Goal: Information Seeking & Learning: Compare options

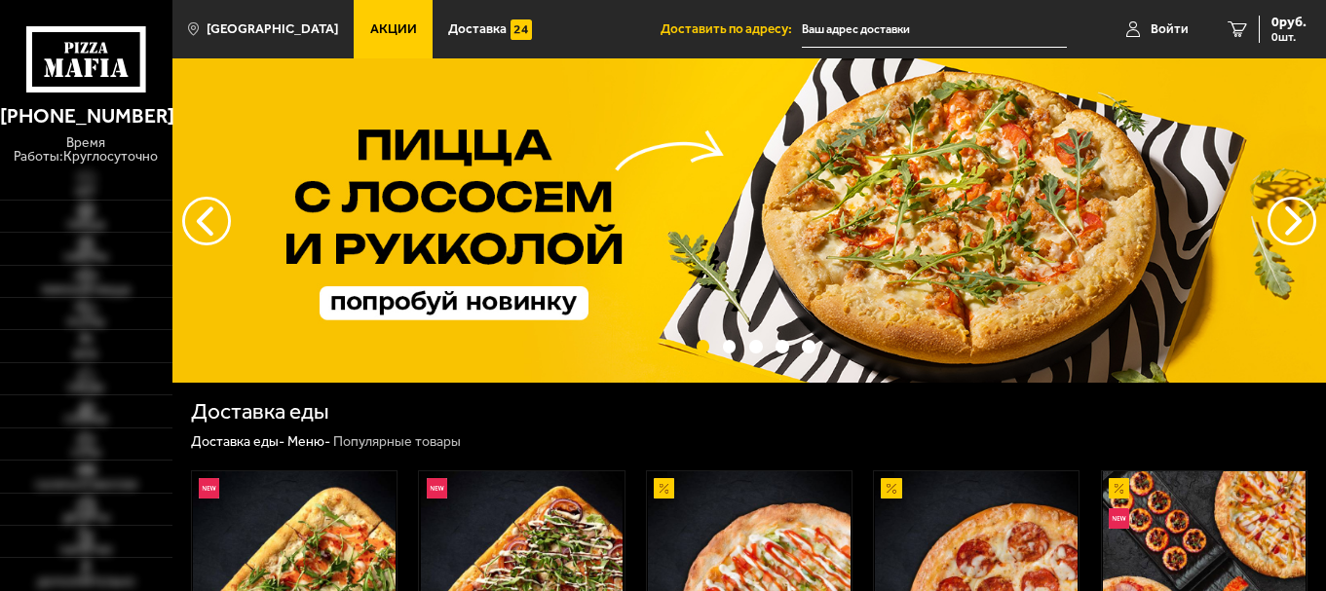
type input "[STREET_ADDRESS]"
click at [86, 245] on img at bounding box center [85, 244] width 53 height 18
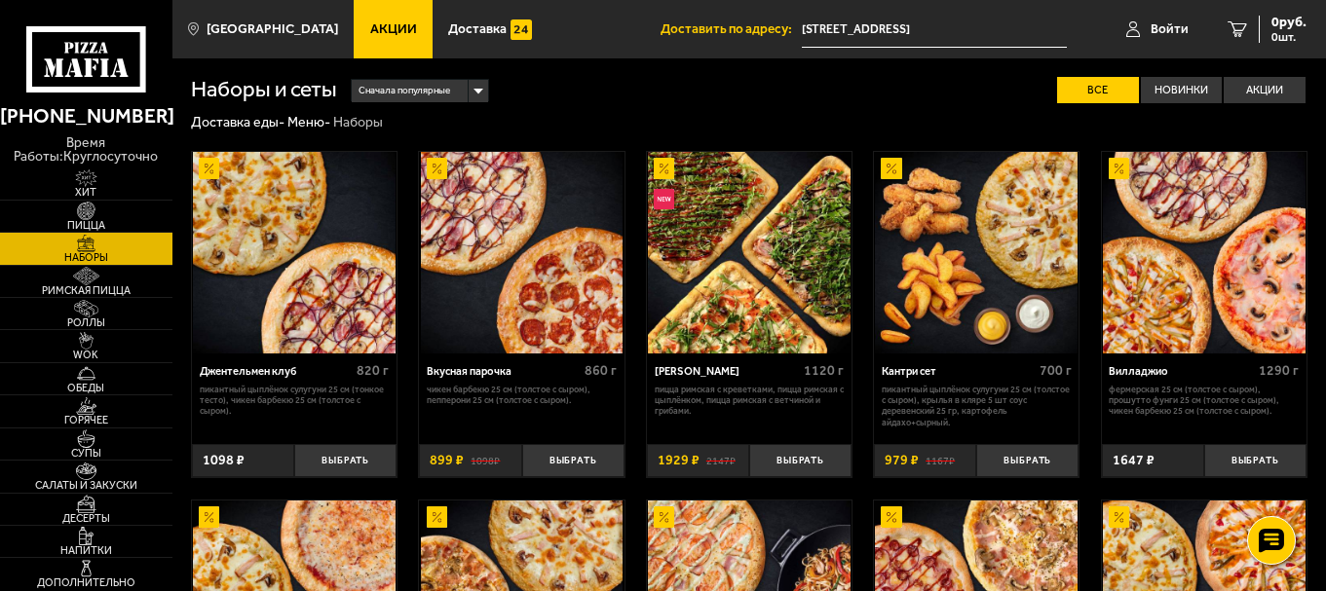
scroll to position [450, 0]
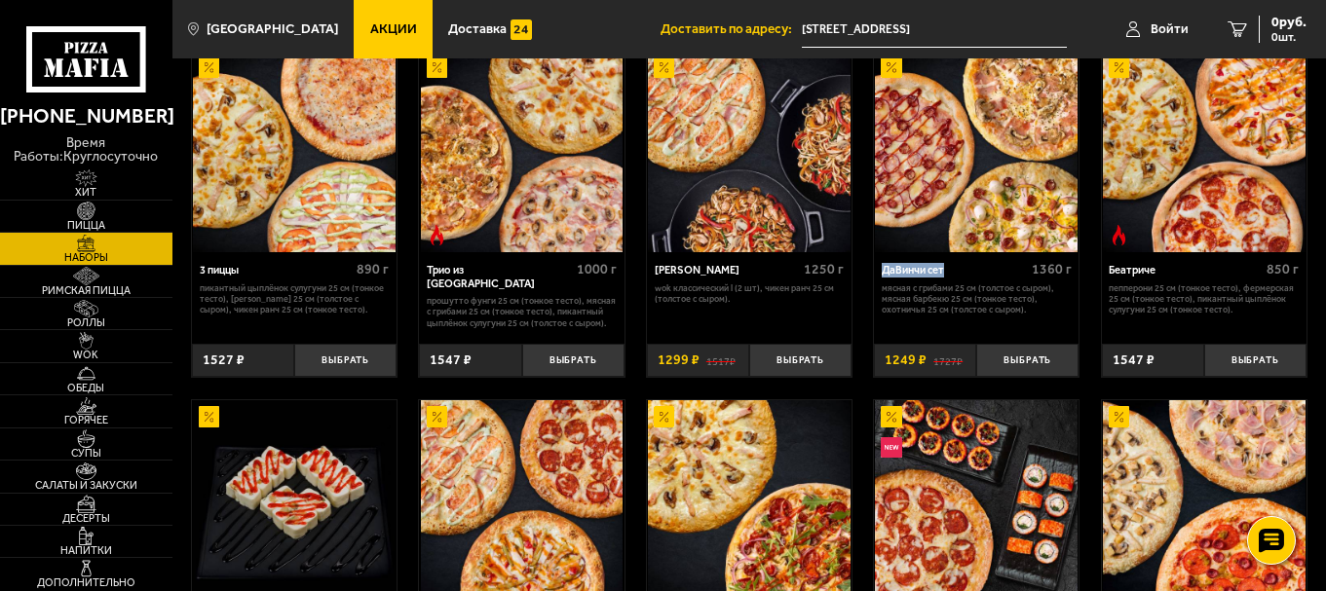
drag, startPoint x: 950, startPoint y: 278, endPoint x: 885, endPoint y: 266, distance: 65.3
click at [885, 266] on div "ДаВинчи сет" at bounding box center [953, 271] width 145 height 14
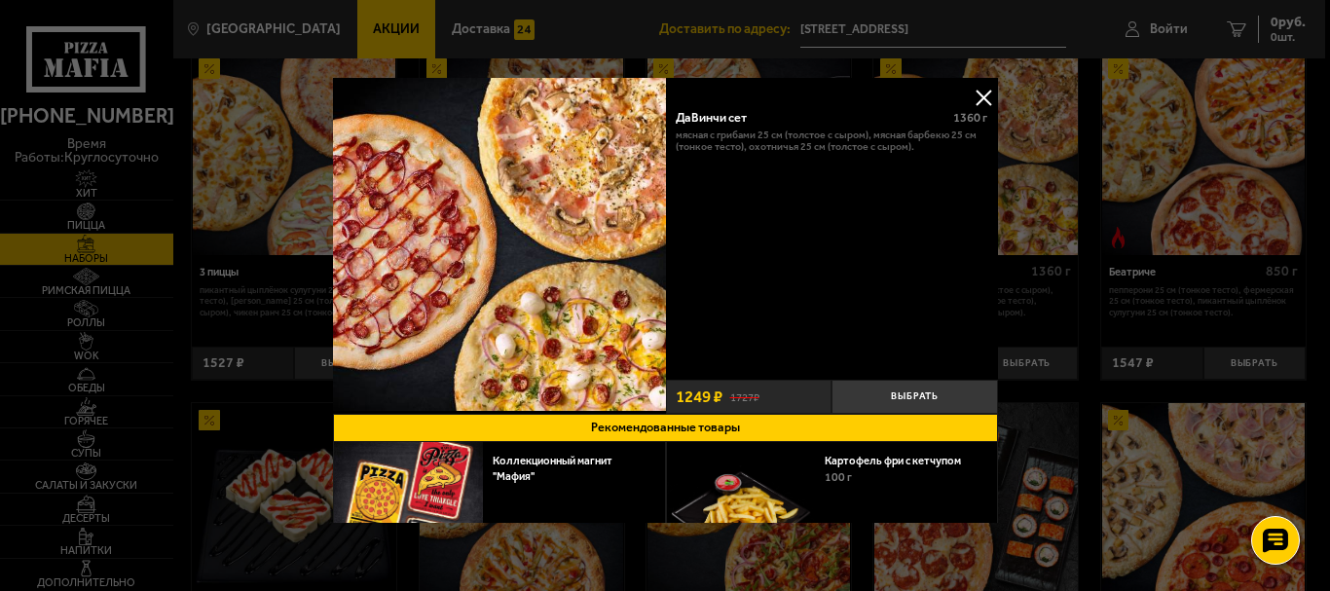
click at [1166, 103] on div at bounding box center [665, 295] width 1330 height 591
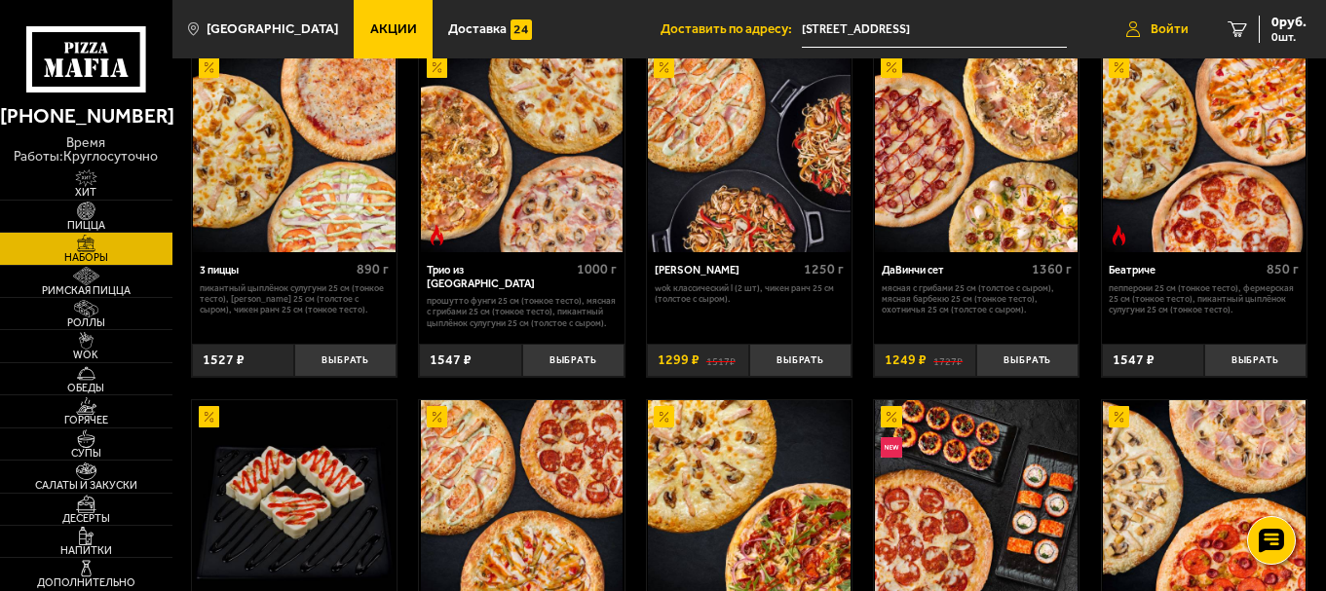
scroll to position [1144, 0]
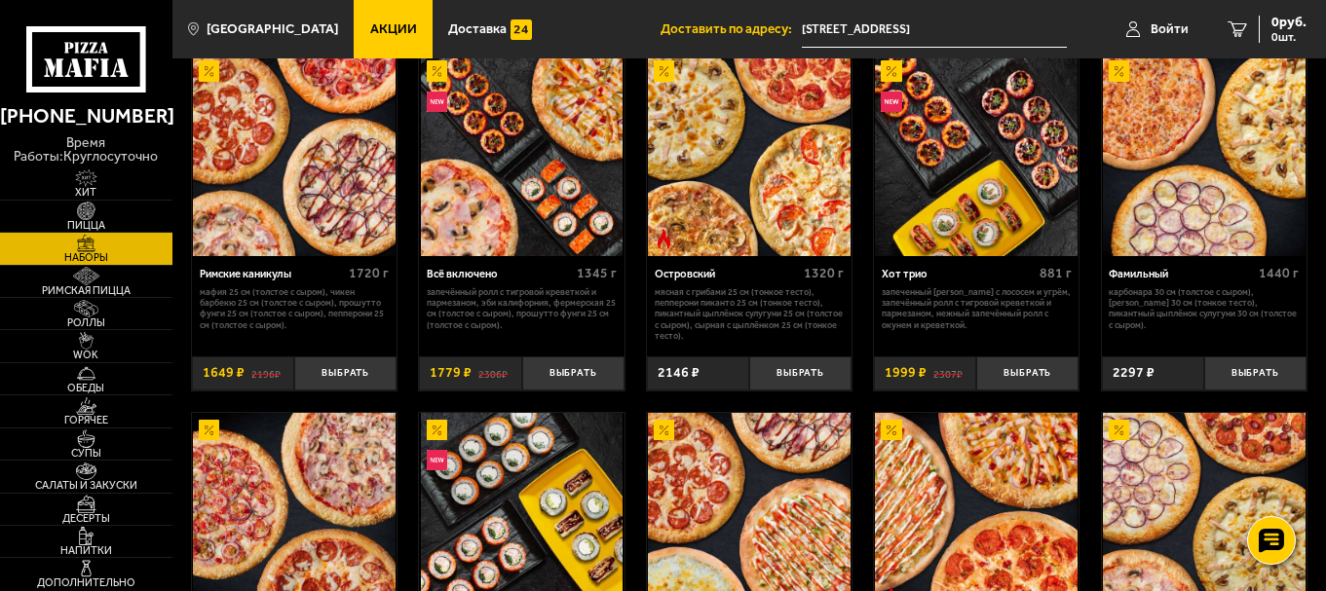
click at [853, 97] on div "Джентельмен клуб 820 г Пикантный цыплёнок сулугуни 25 см (тонкое тесто), Чикен …" at bounding box center [748, 283] width 1153 height 2591
click at [767, 170] on img at bounding box center [749, 156] width 203 height 203
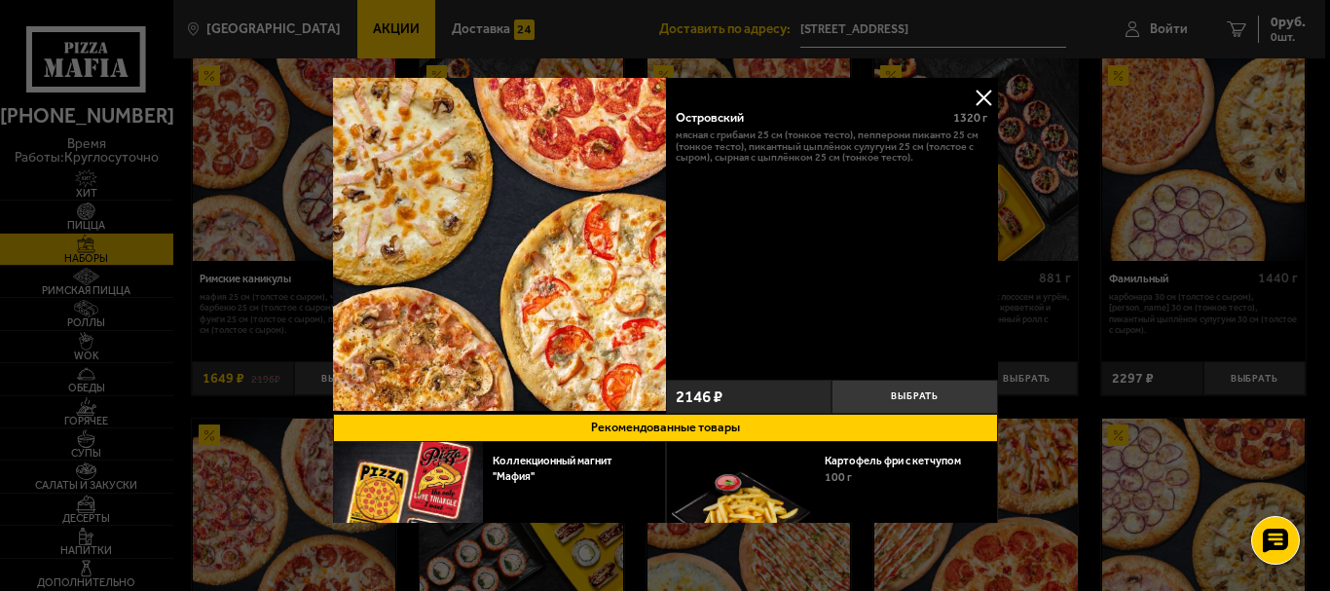
click at [717, 110] on div "Островский" at bounding box center [808, 117] width 265 height 15
copy div "Островский"
click at [974, 94] on button at bounding box center [983, 97] width 29 height 29
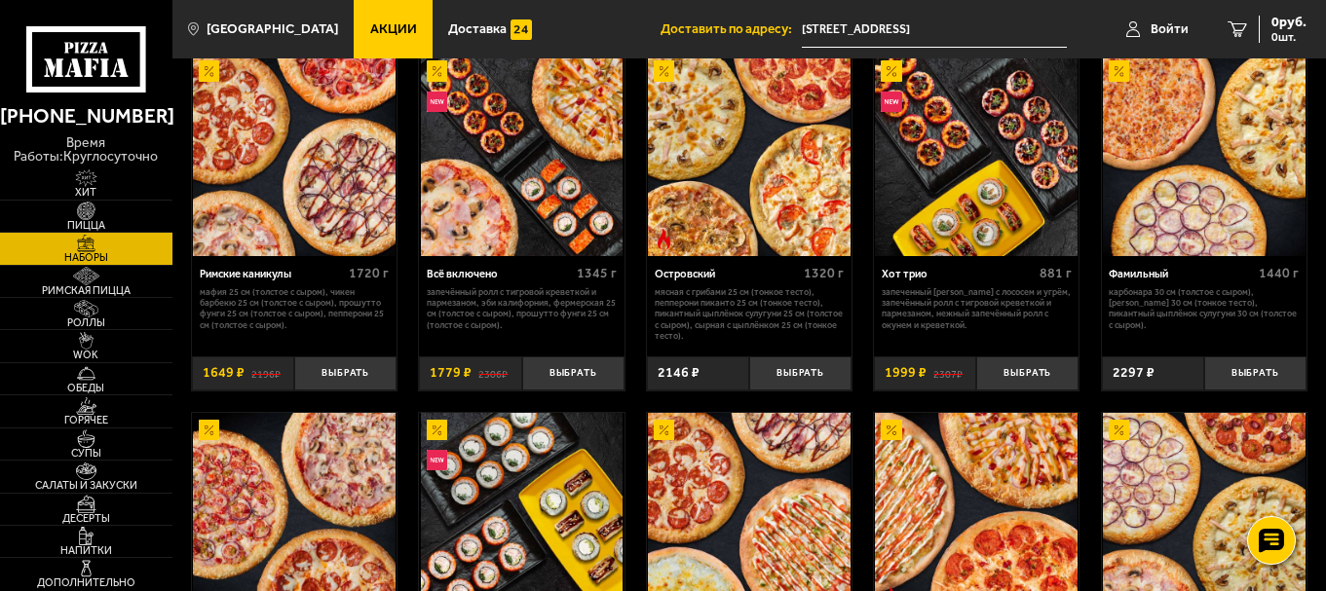
scroll to position [1920, 0]
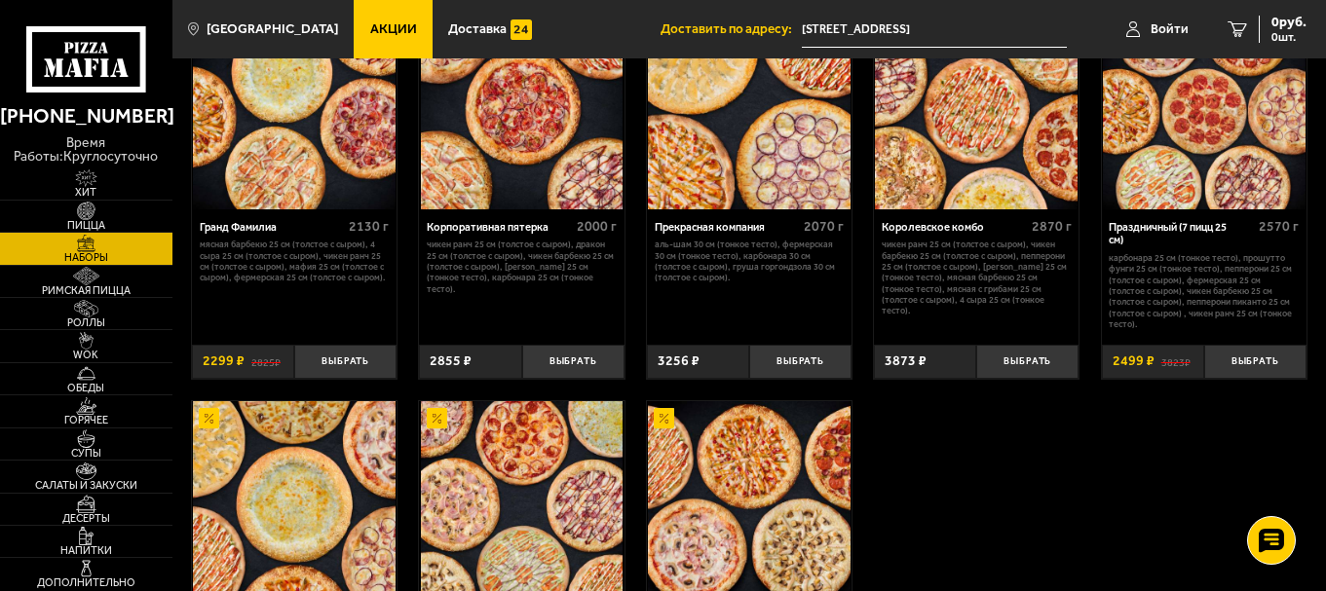
click at [973, 235] on div "Королевское комбо" at bounding box center [953, 228] width 145 height 14
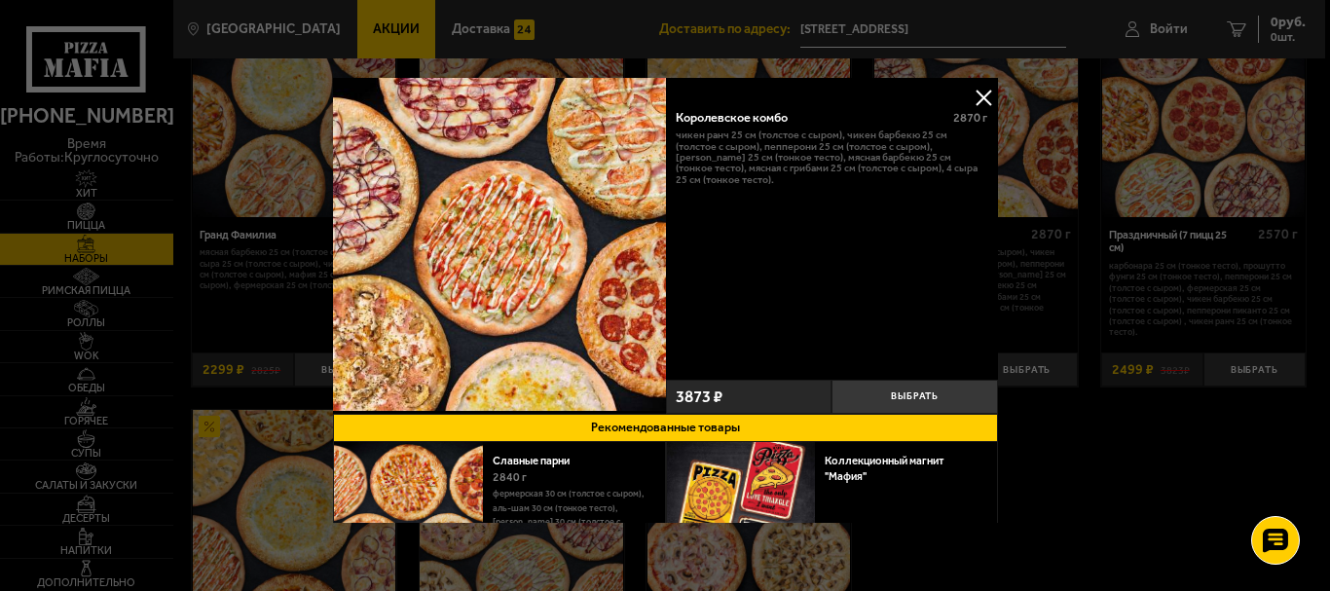
click at [732, 119] on div "Королевское комбо" at bounding box center [808, 117] width 265 height 15
copy div "Королевское комбо"
click at [980, 89] on button at bounding box center [983, 97] width 29 height 29
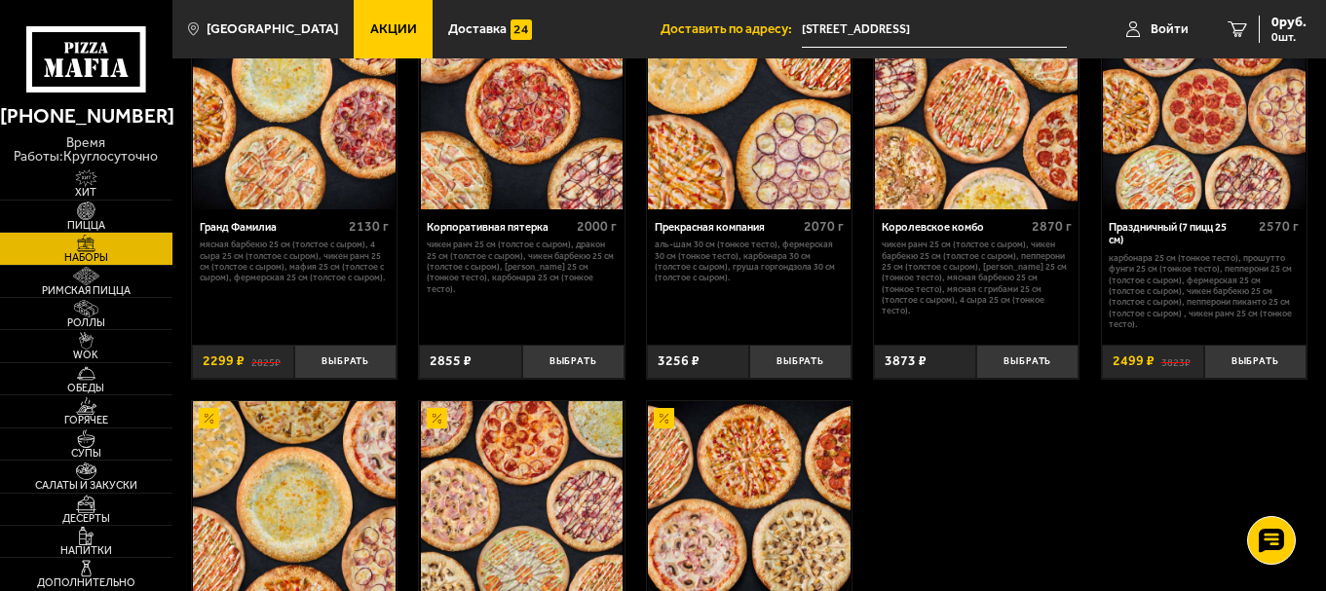
scroll to position [106, 0]
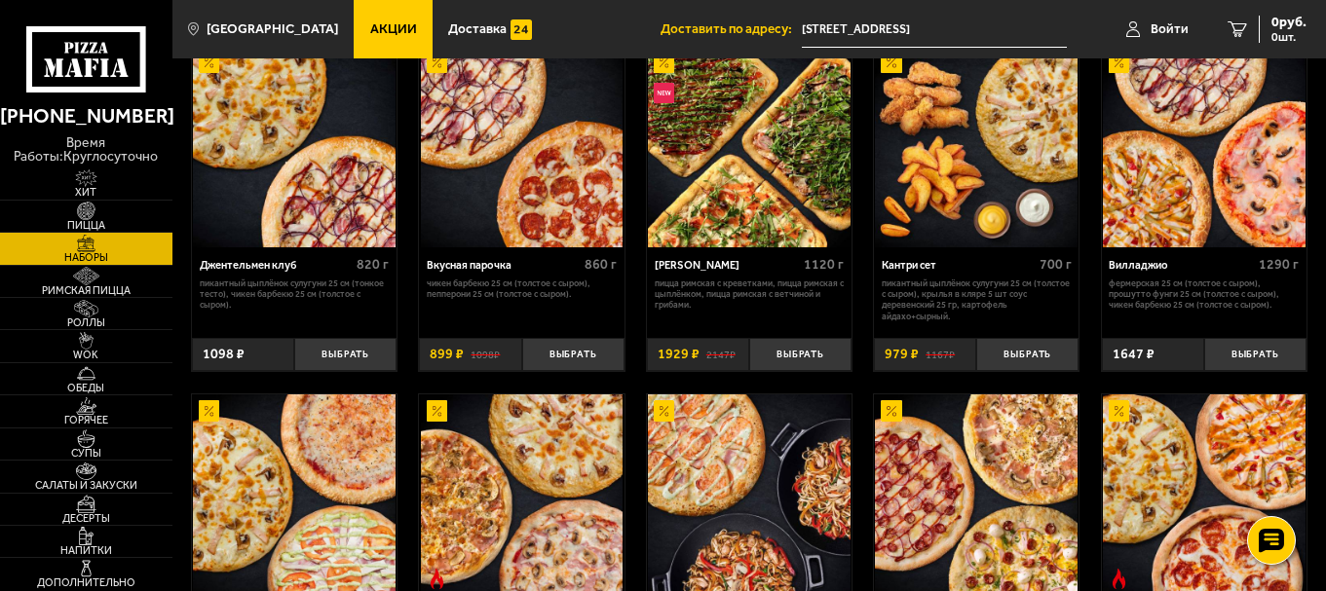
click at [1184, 267] on div "Вилладжио" at bounding box center [1180, 266] width 145 height 14
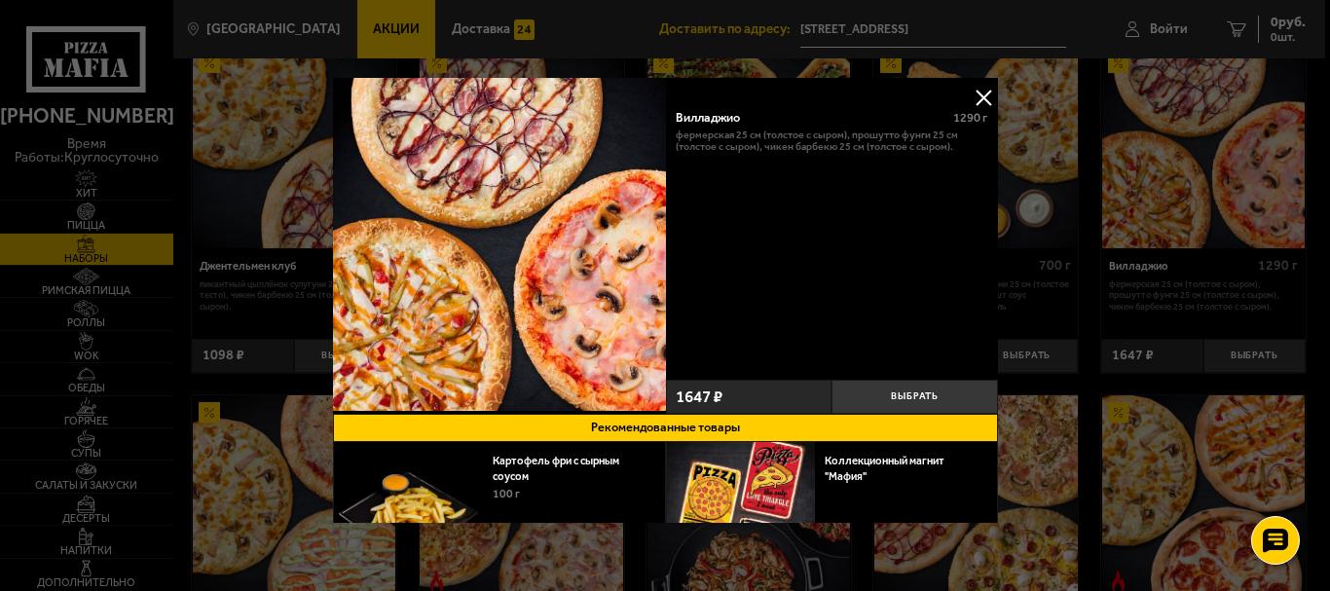
click at [705, 116] on div "Вилладжио" at bounding box center [808, 117] width 265 height 15
drag, startPoint x: 705, startPoint y: 116, endPoint x: 723, endPoint y: 176, distance: 62.9
click at [705, 116] on div "Вилладжио" at bounding box center [808, 117] width 265 height 15
copy div "Вилладжио"
click at [1108, 116] on div at bounding box center [665, 295] width 1330 height 591
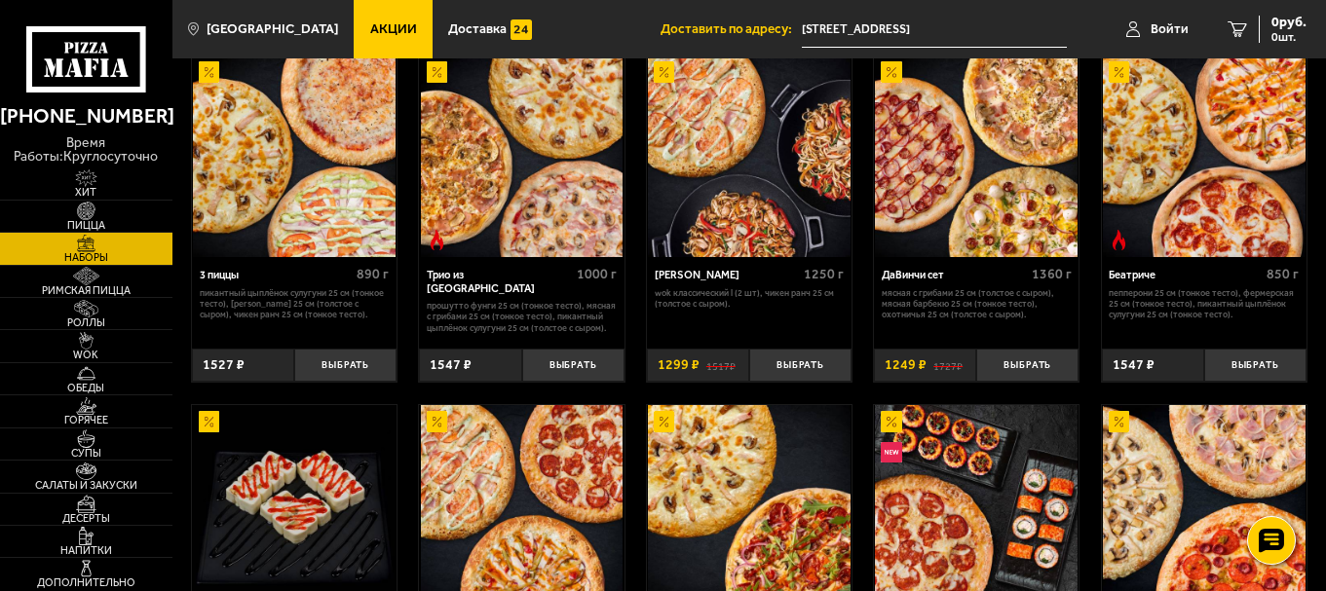
scroll to position [1161, 0]
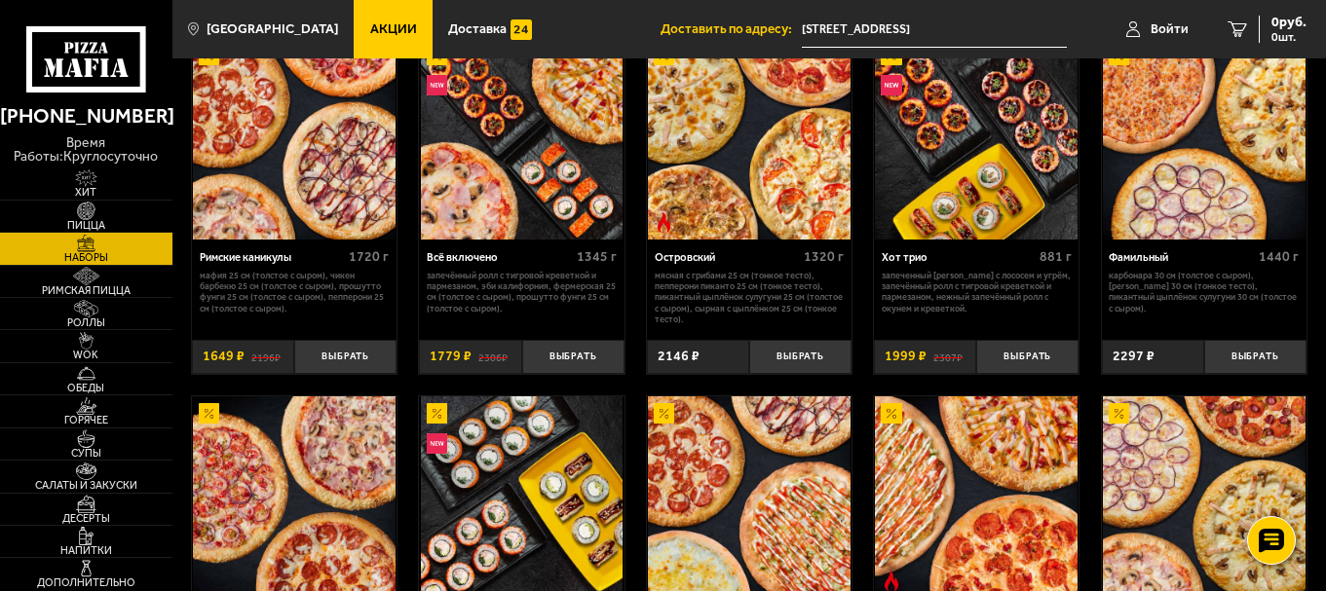
click at [307, 185] on img at bounding box center [294, 139] width 203 height 203
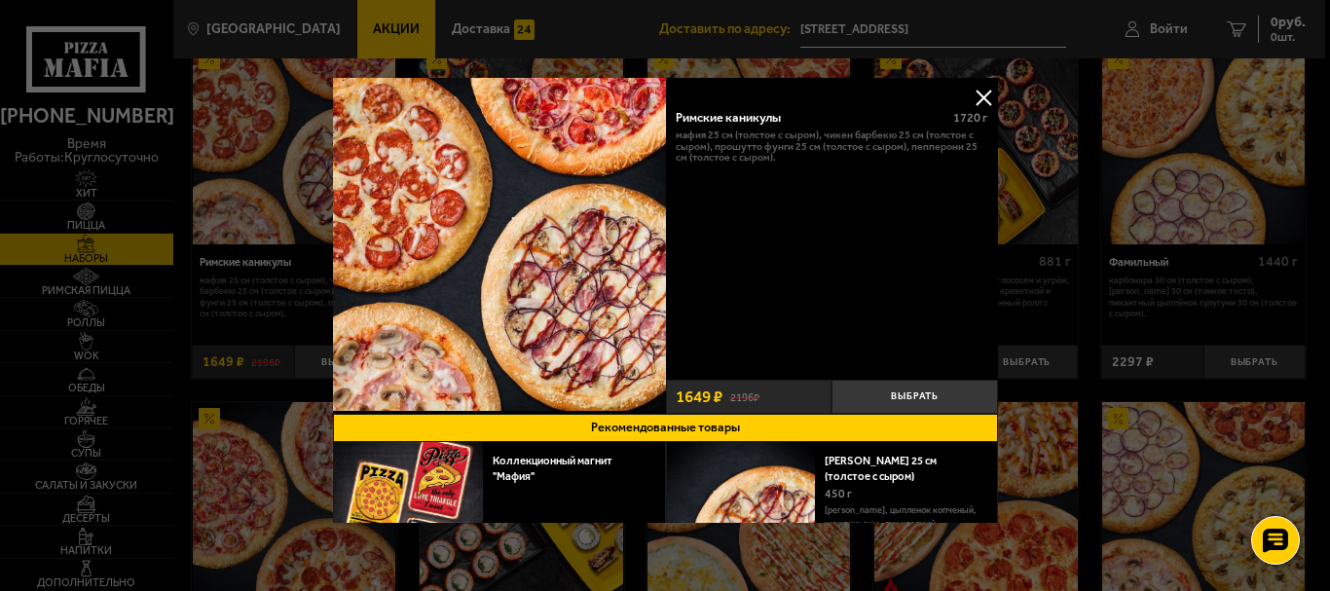
click at [701, 122] on div "Римские каникулы" at bounding box center [808, 117] width 265 height 15
copy div "Римские каникулы"
click at [975, 100] on button at bounding box center [983, 97] width 29 height 29
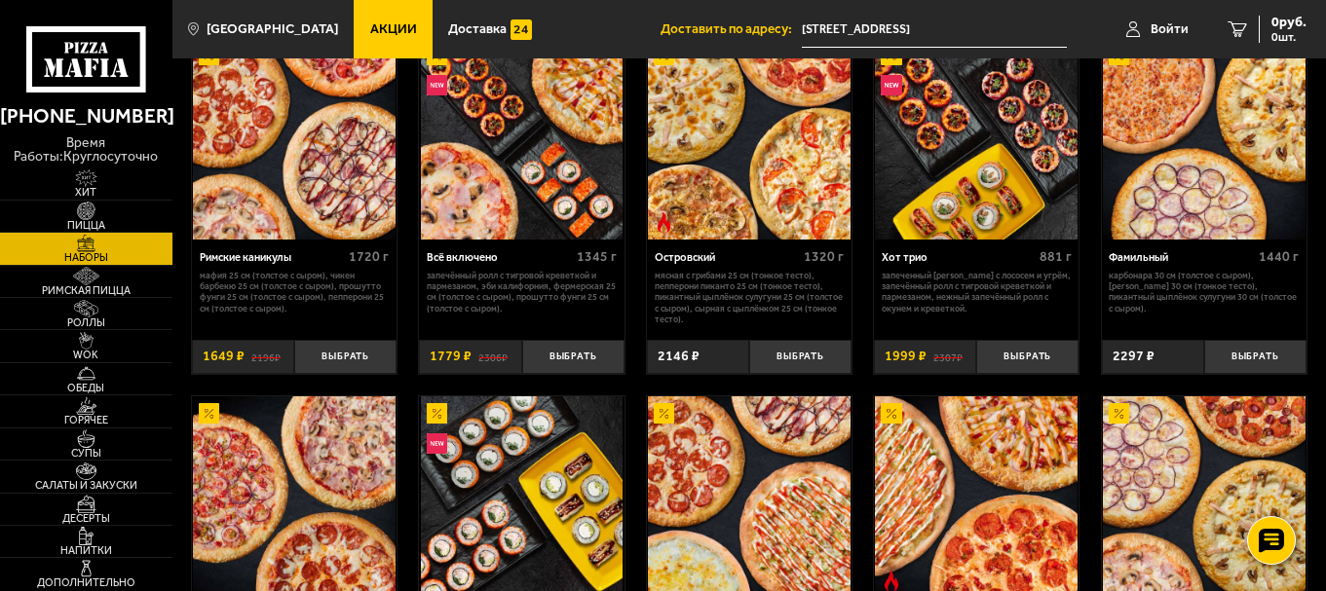
click at [523, 173] on img at bounding box center [522, 139] width 203 height 203
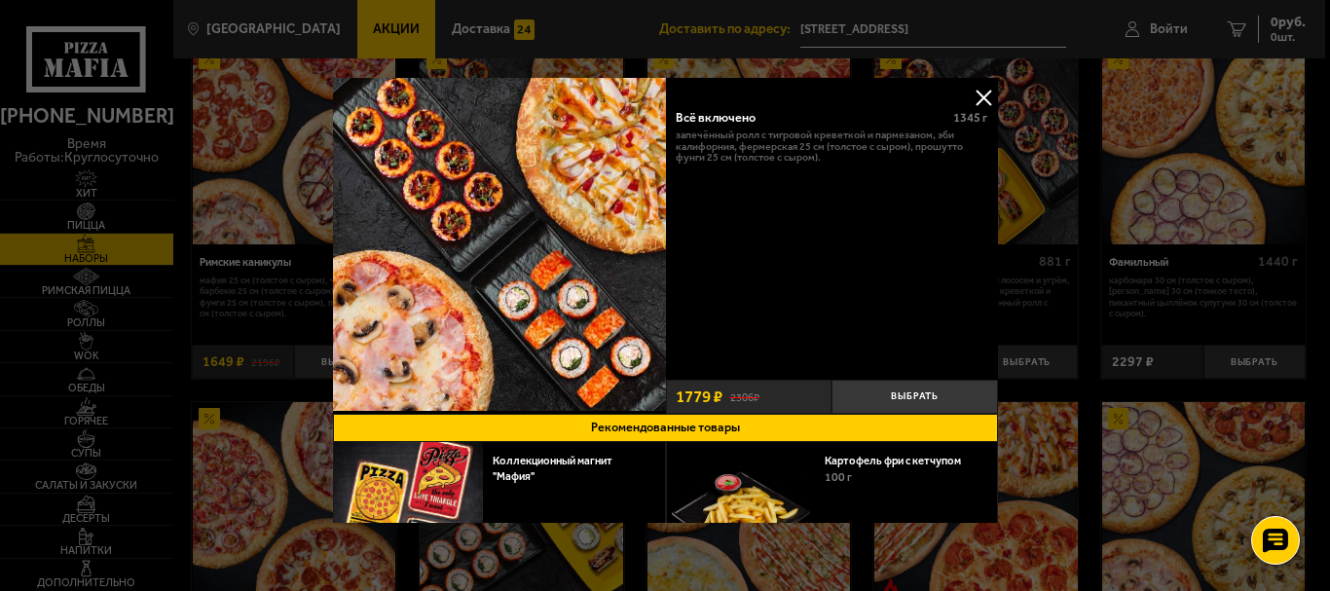
click at [704, 115] on div "Всё включено" at bounding box center [808, 117] width 265 height 15
copy div "Всё включено"
click at [978, 99] on button at bounding box center [983, 97] width 29 height 29
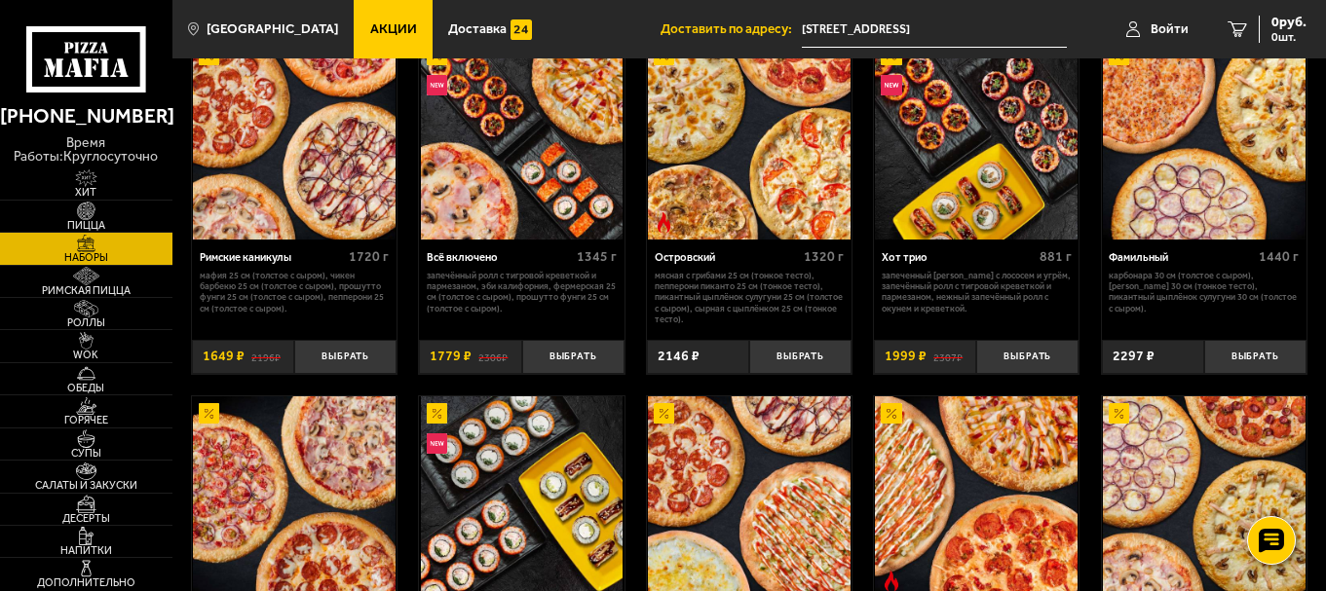
scroll to position [106, 0]
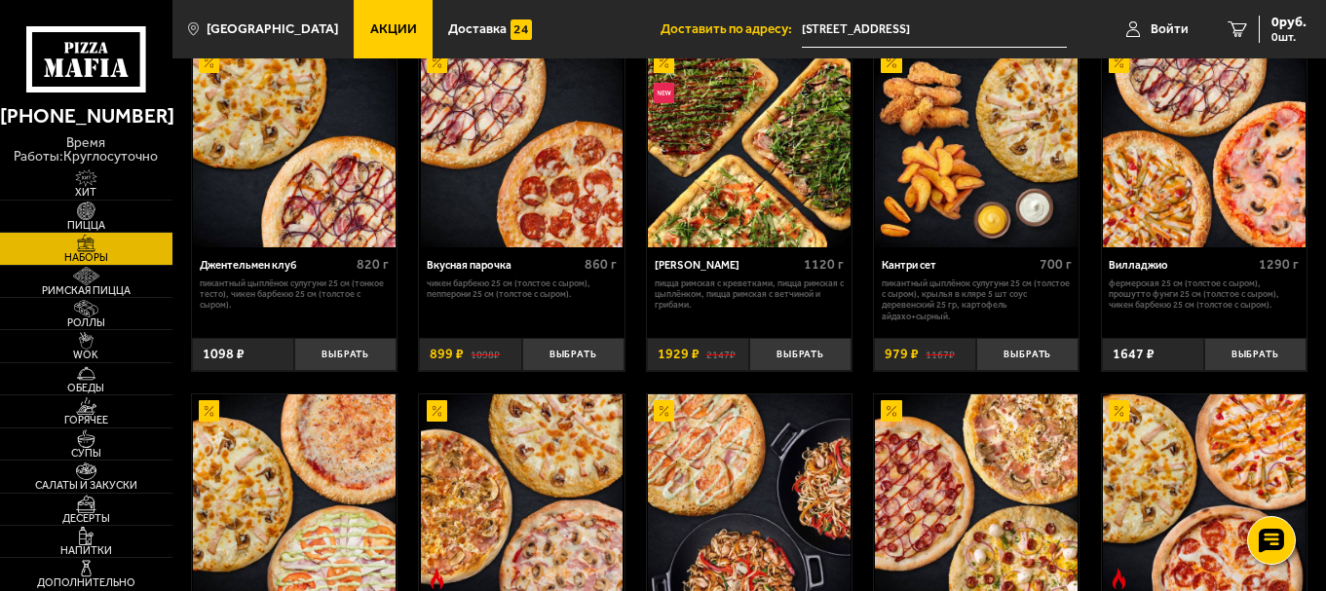
click at [1186, 185] on img at bounding box center [1204, 147] width 203 height 203
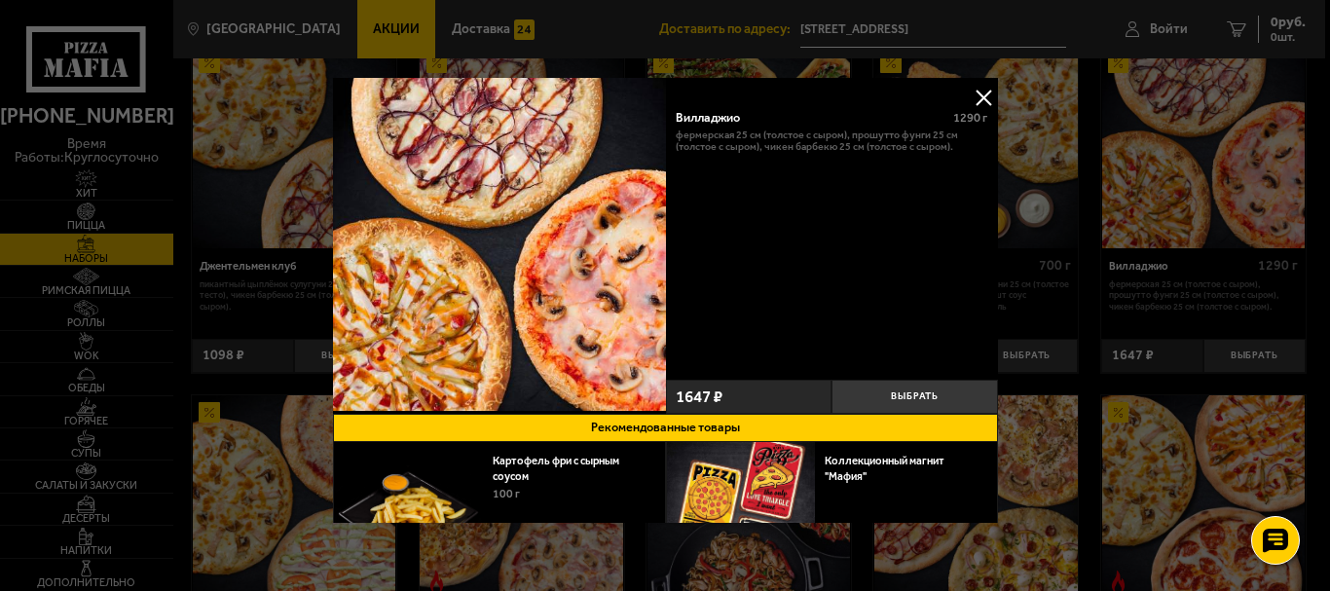
click at [703, 115] on div "Вилладжио" at bounding box center [808, 117] width 265 height 15
copy div "Вилладжио"
click at [983, 95] on button at bounding box center [983, 97] width 29 height 29
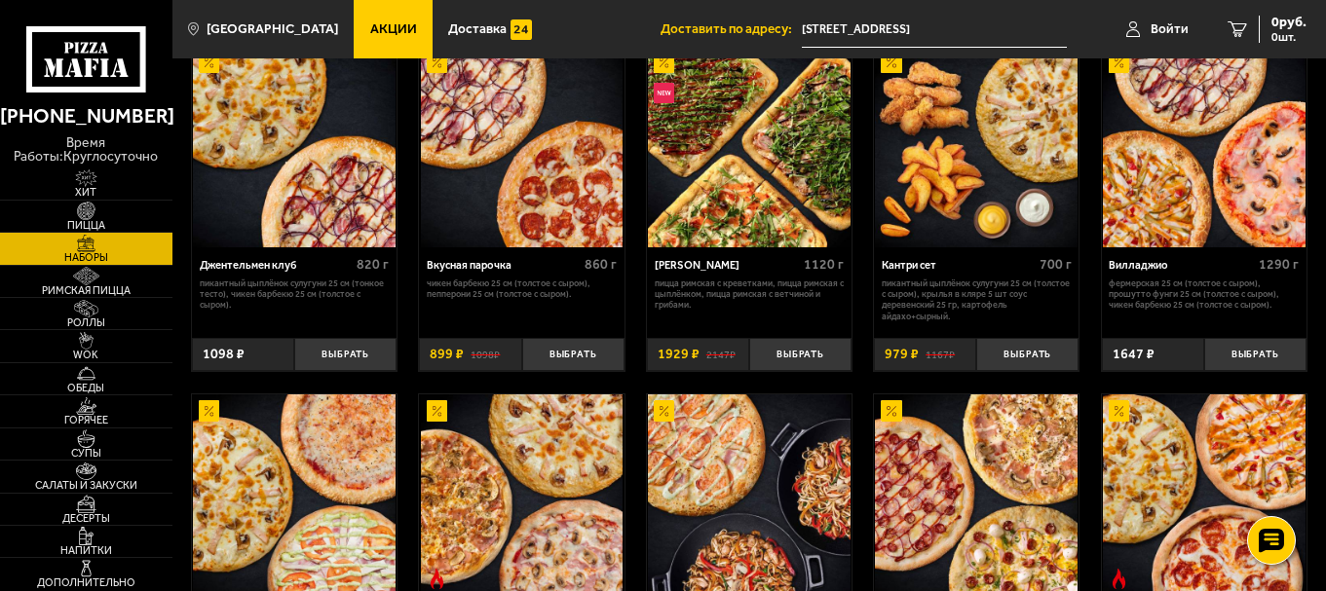
click at [365, 185] on img at bounding box center [294, 147] width 203 height 203
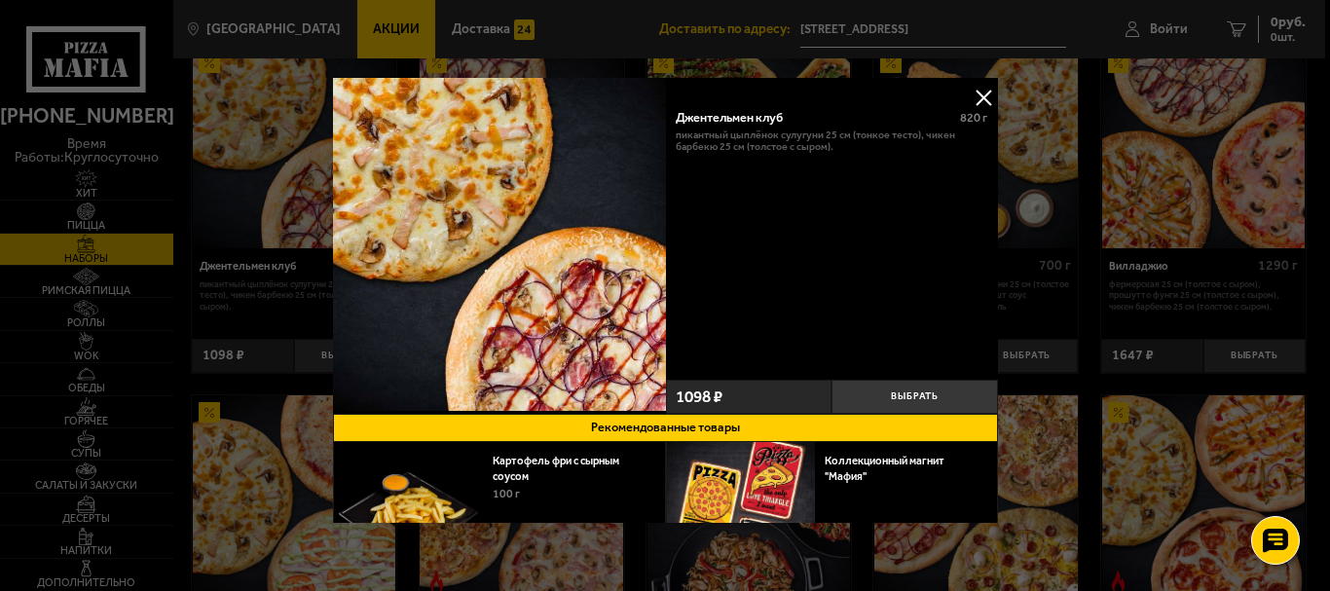
click at [765, 117] on div "Джентельмен клуб" at bounding box center [812, 117] width 272 height 15
copy div "Джентельмен клуб"
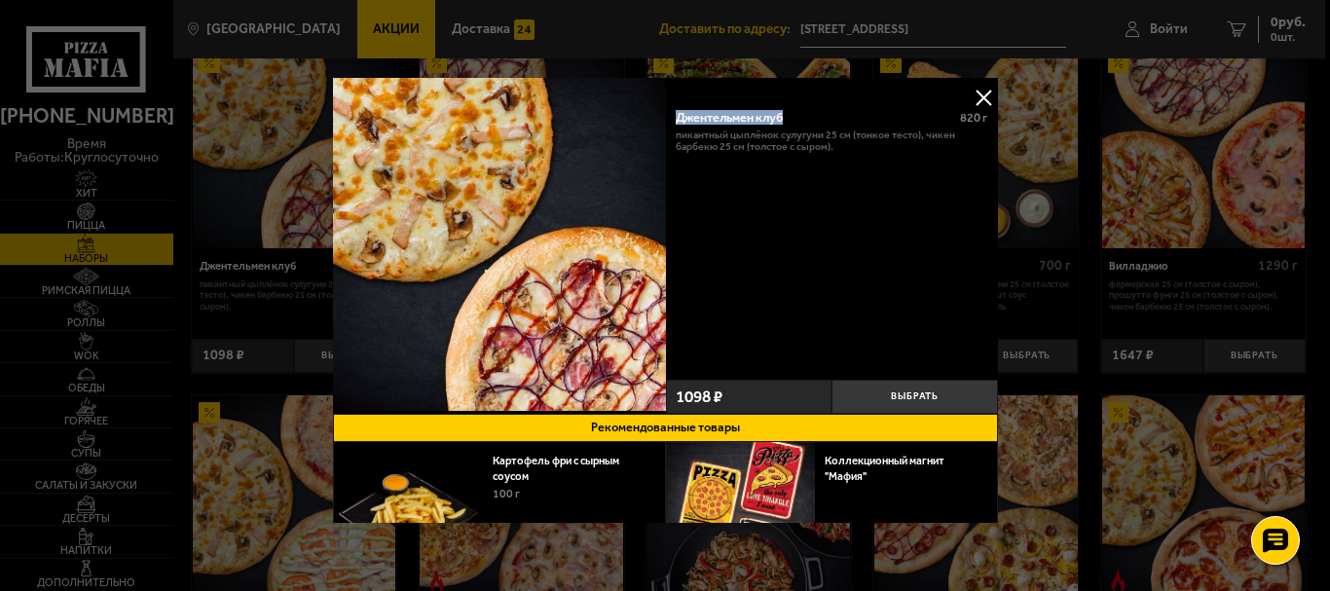
click at [974, 96] on button at bounding box center [983, 97] width 29 height 29
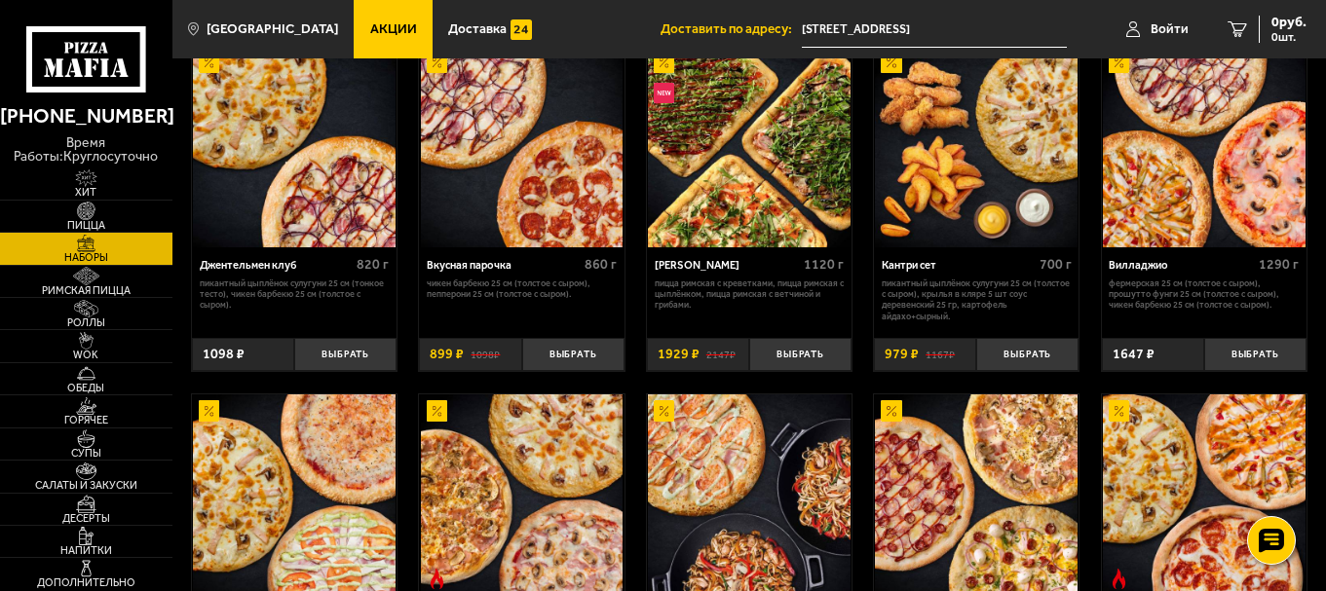
click at [918, 159] on img at bounding box center [976, 147] width 203 height 203
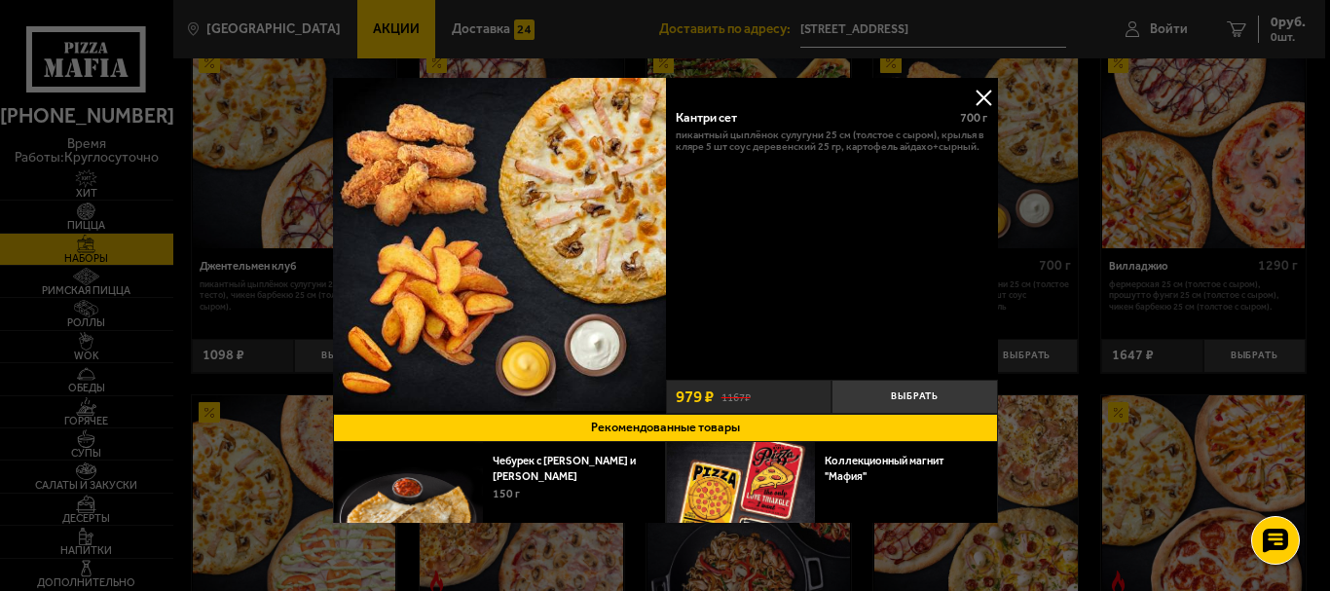
click at [716, 117] on div "Кантри сет" at bounding box center [812, 117] width 272 height 15
copy div "Кантри сет"
click at [971, 100] on button at bounding box center [983, 97] width 29 height 29
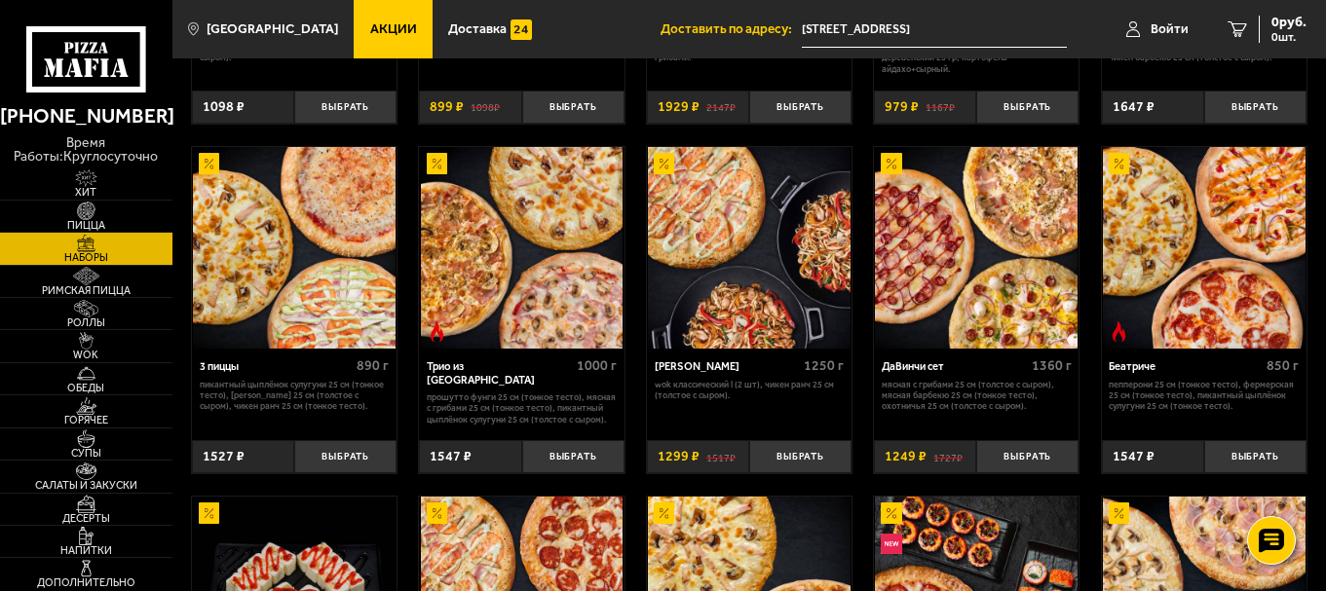
scroll to position [496, 0]
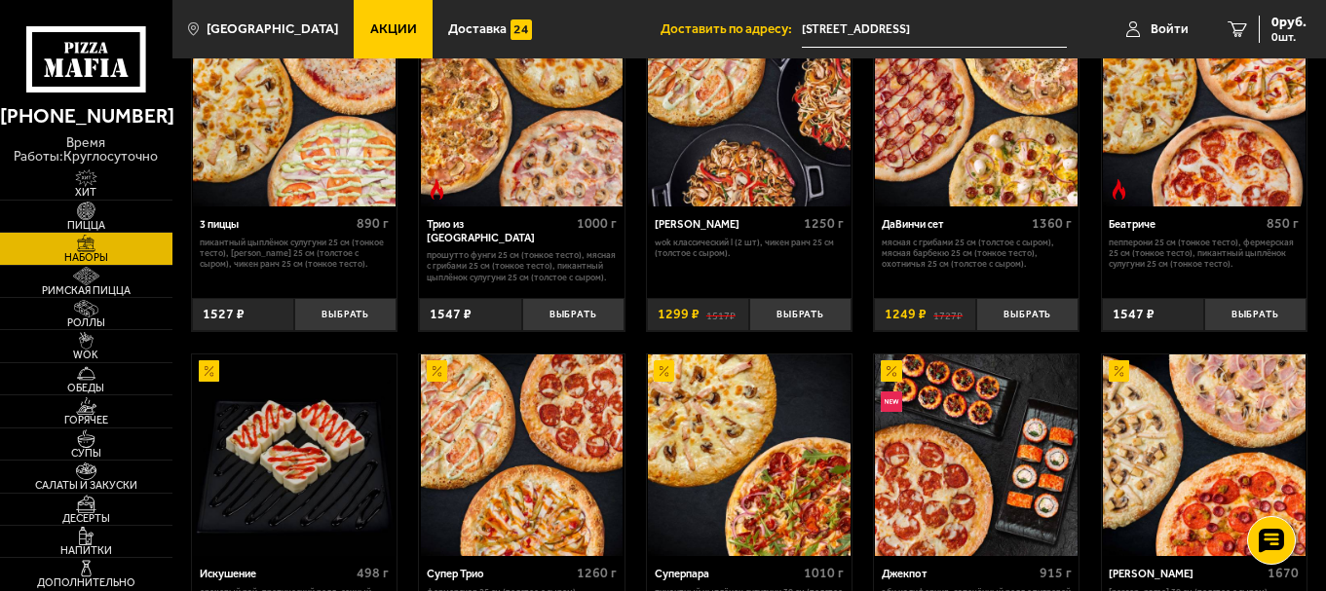
click at [350, 135] on img at bounding box center [294, 106] width 203 height 203
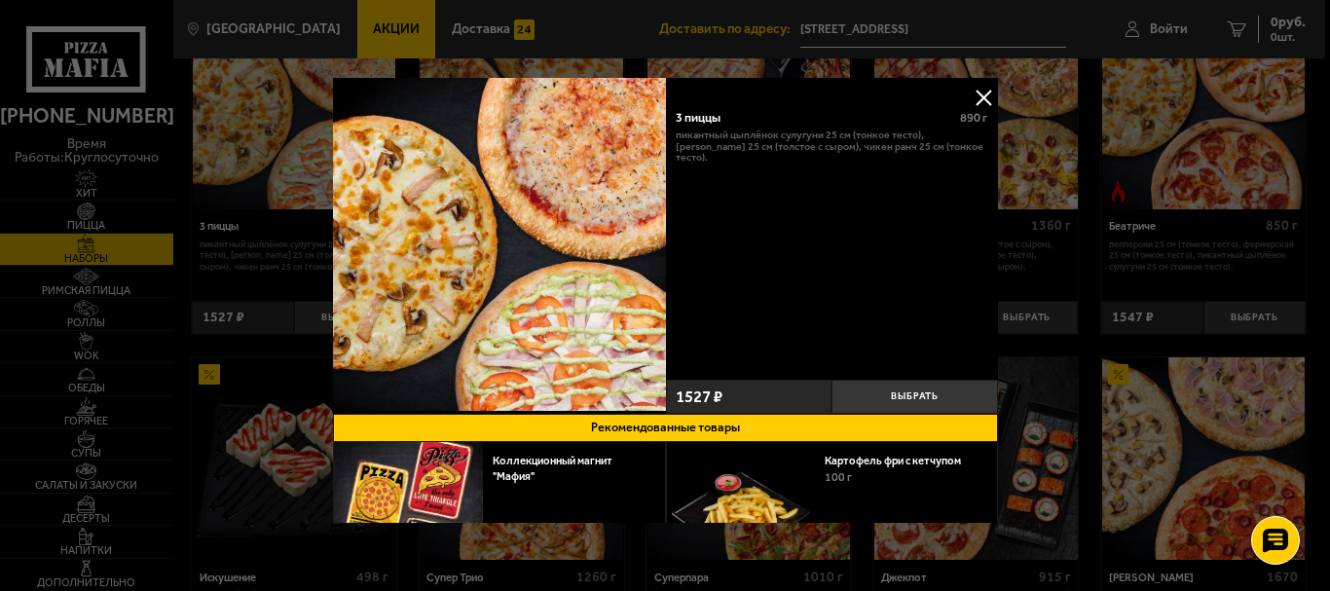
click at [693, 106] on div "3 пиццы 890 г Пикантный цыплёнок сулугуни 25 см (тонкое тесто), [PERSON_NAME] 2…" at bounding box center [831, 235] width 333 height 276
click at [694, 117] on div "3 пиццы" at bounding box center [812, 117] width 272 height 15
copy div "3 пиццы"
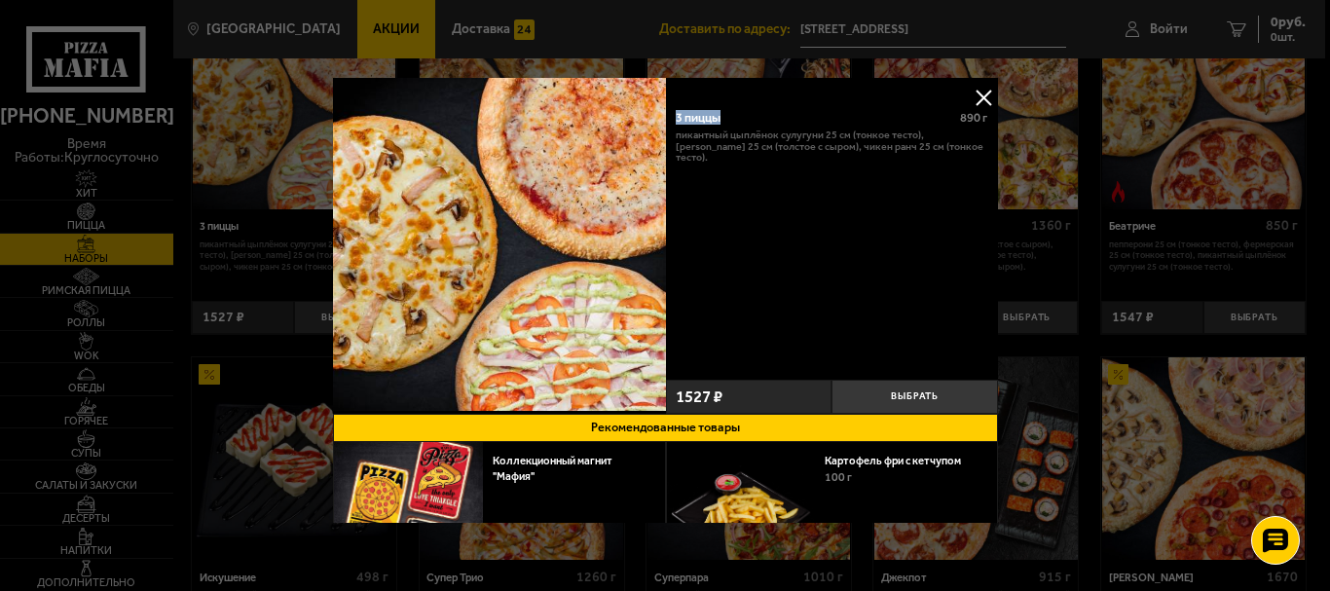
click at [974, 92] on button at bounding box center [983, 97] width 29 height 29
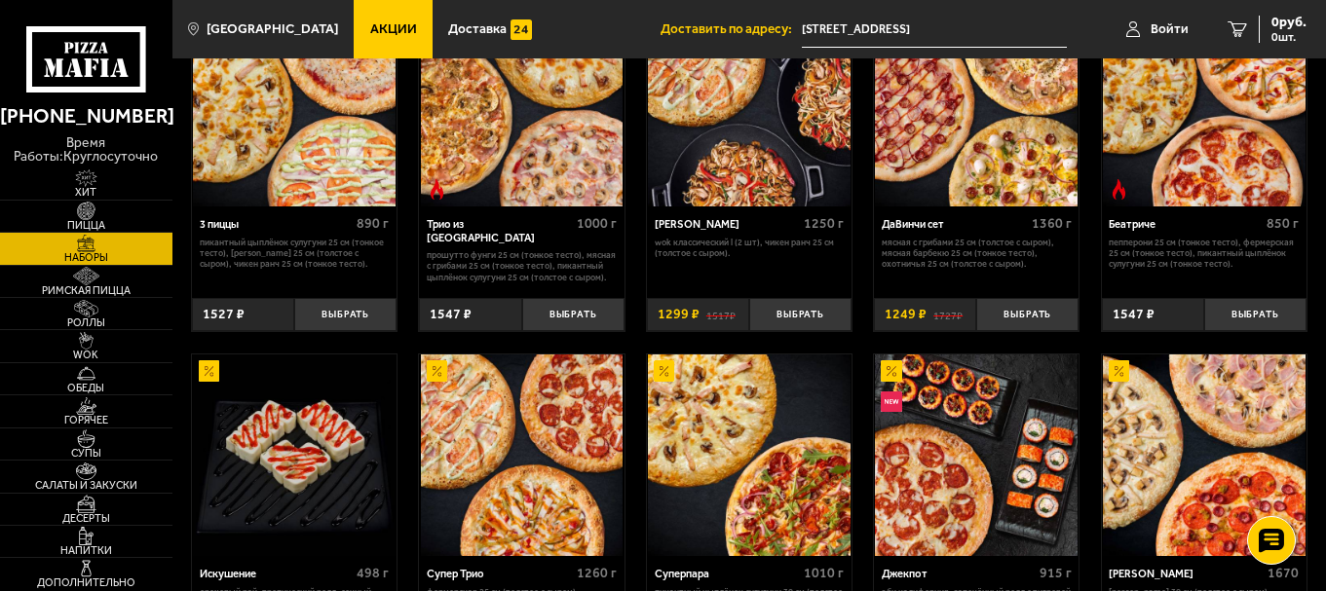
click at [611, 141] on img at bounding box center [522, 106] width 203 height 203
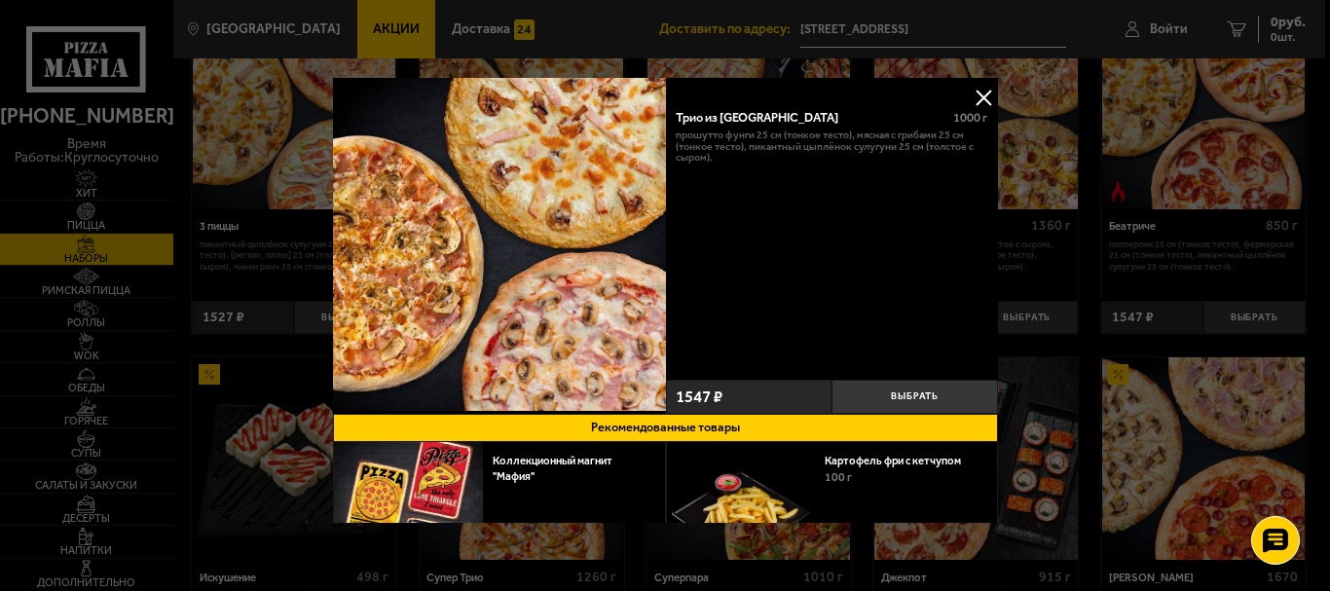
click at [982, 100] on button at bounding box center [983, 97] width 29 height 29
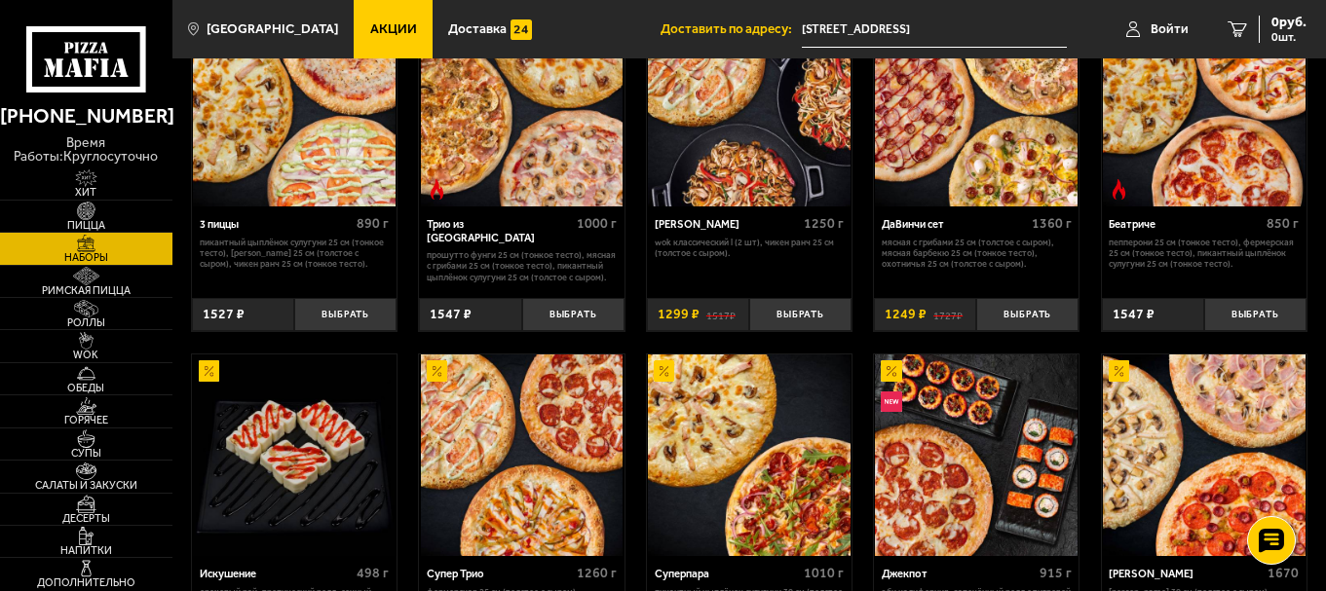
click at [1145, 154] on img at bounding box center [1204, 106] width 203 height 203
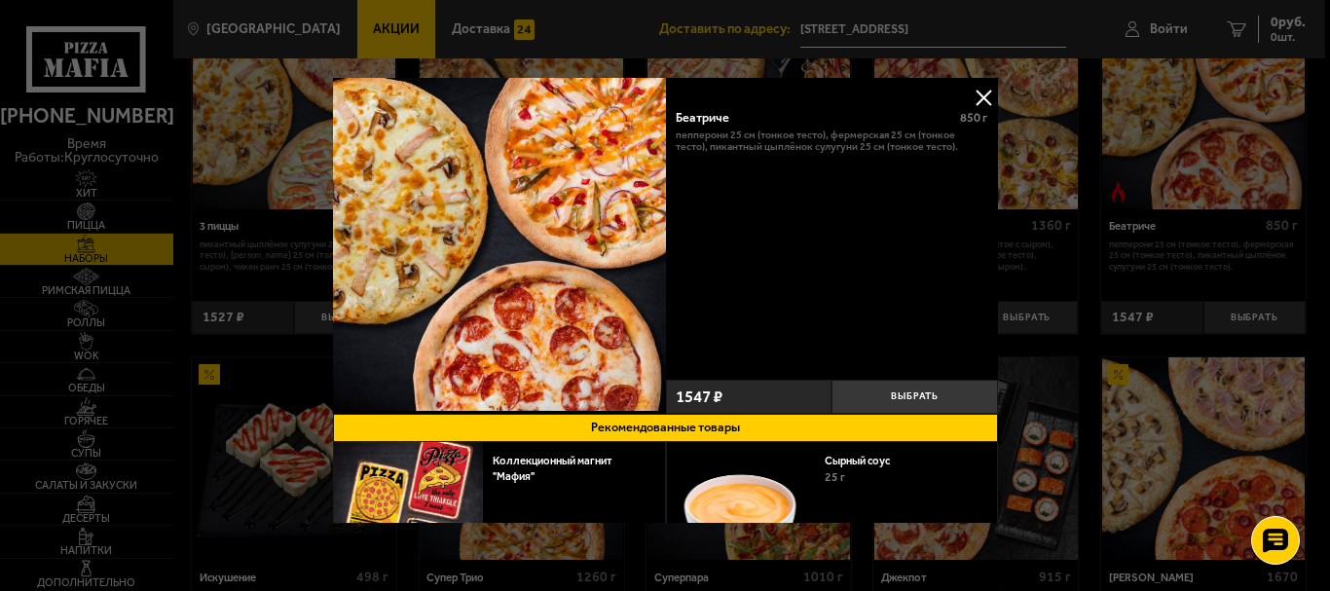
click at [688, 115] on div "Беатриче" at bounding box center [812, 117] width 272 height 15
click at [689, 115] on div "Беатриче" at bounding box center [812, 117] width 272 height 15
copy div "Беатриче"
click at [973, 96] on button at bounding box center [983, 97] width 29 height 29
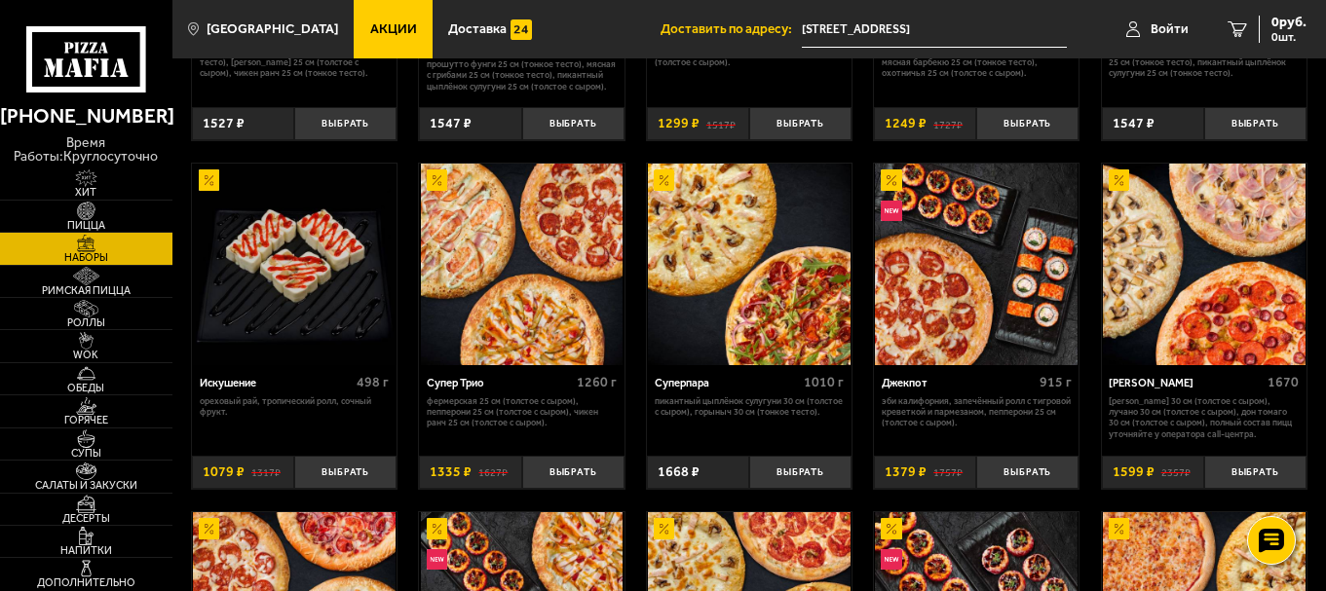
scroll to position [691, 0]
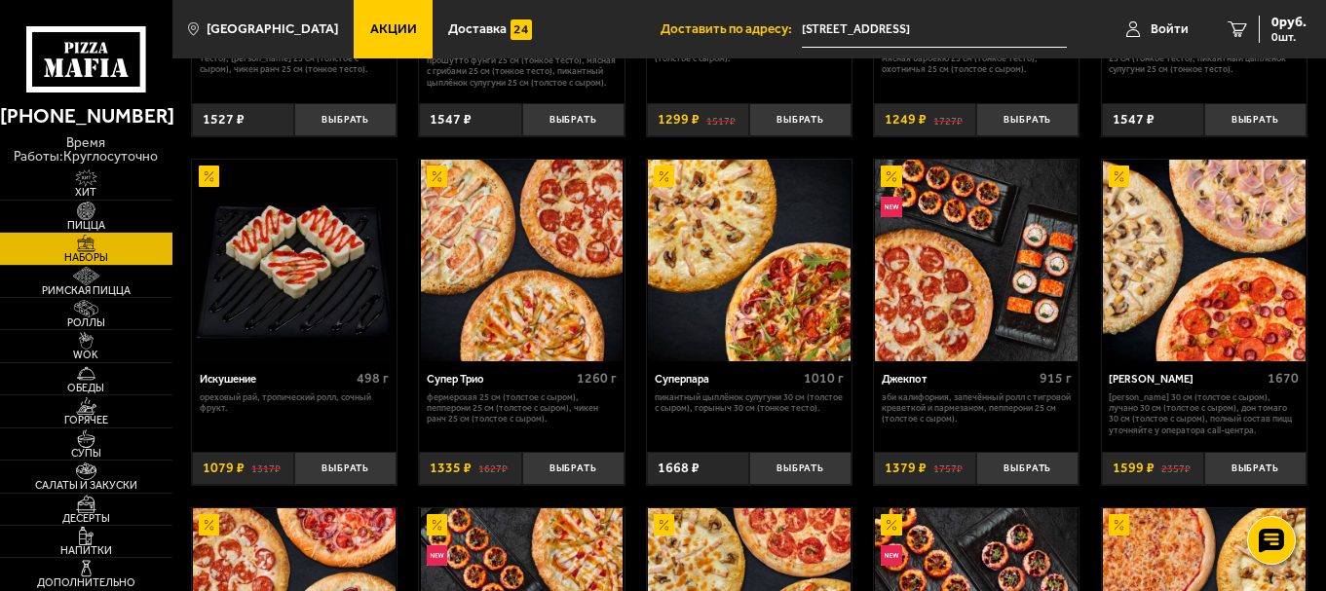
click at [760, 235] on img at bounding box center [749, 261] width 203 height 203
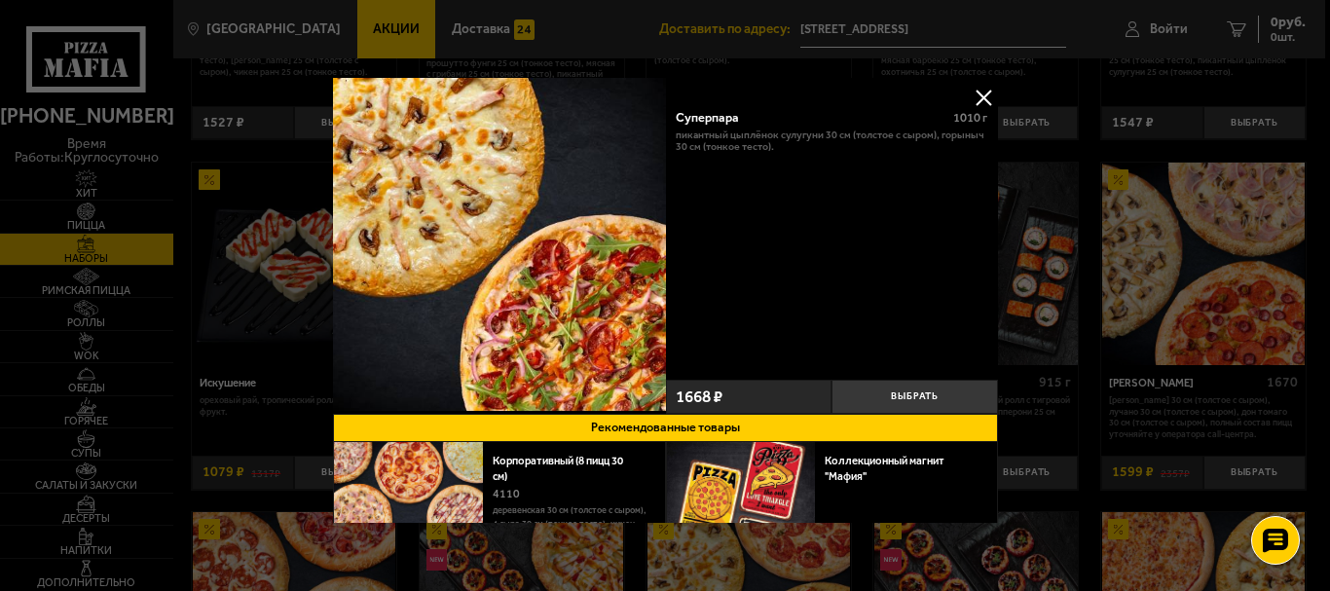
click at [688, 112] on div "Суперпара" at bounding box center [808, 117] width 265 height 15
click at [983, 94] on button at bounding box center [983, 97] width 29 height 29
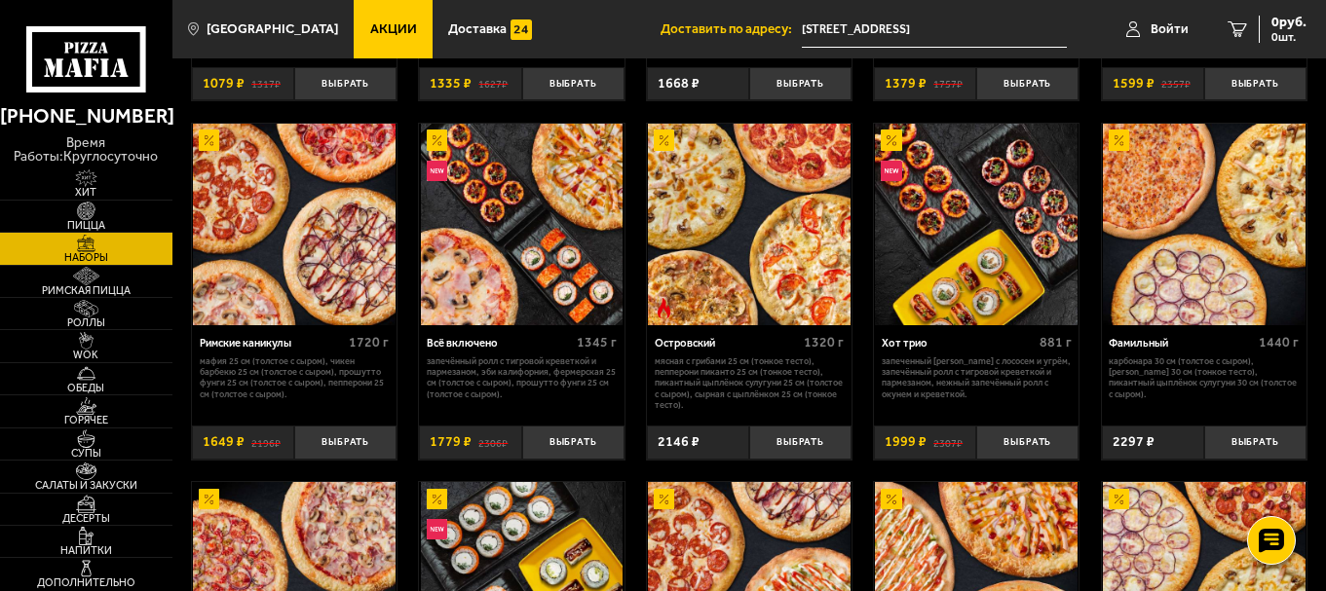
scroll to position [1080, 0]
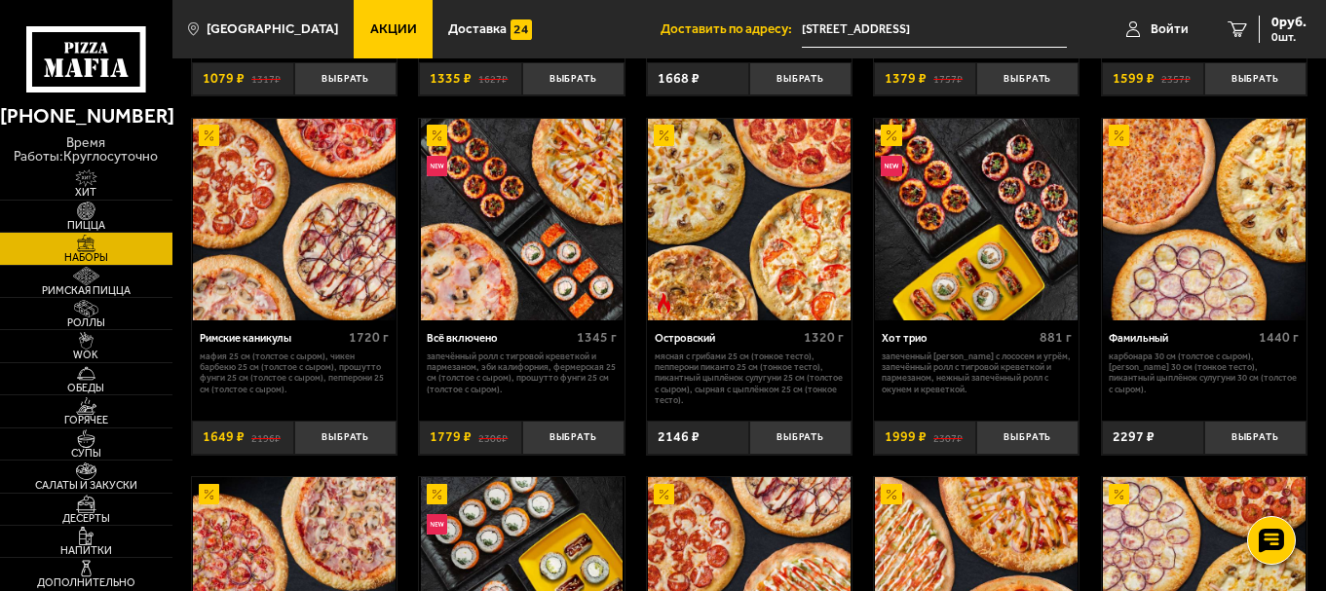
click at [1177, 190] on img at bounding box center [1204, 220] width 203 height 203
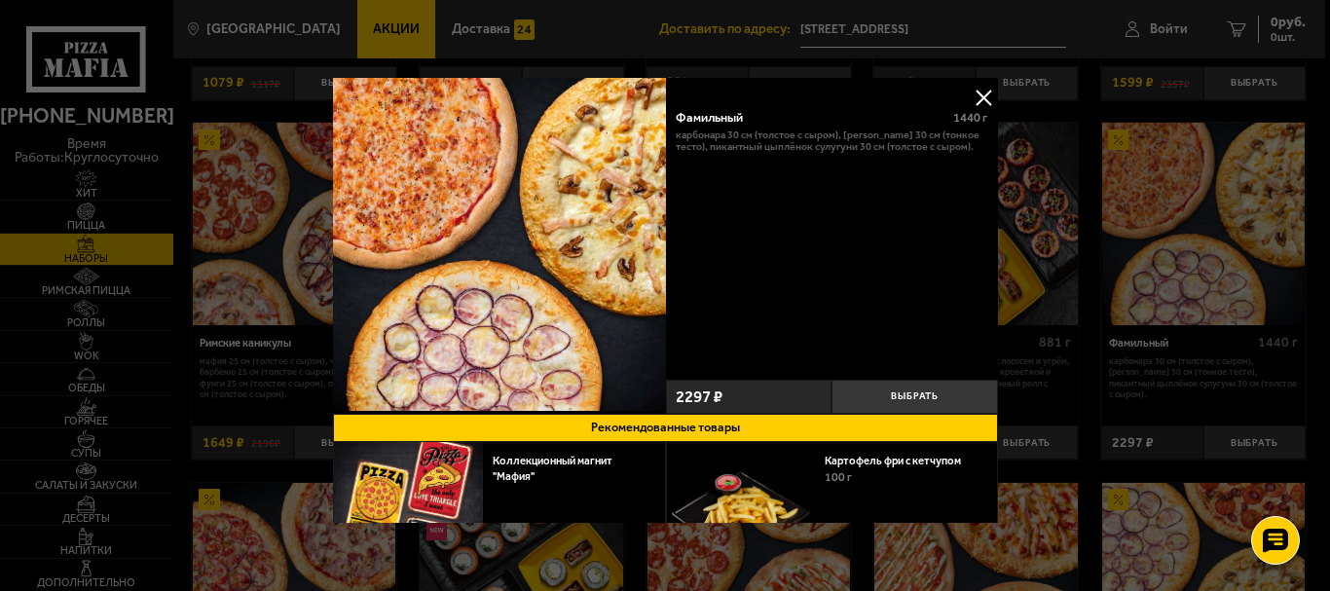
click at [729, 119] on div "Фамильный" at bounding box center [808, 117] width 265 height 15
click at [1104, 222] on div at bounding box center [665, 295] width 1330 height 591
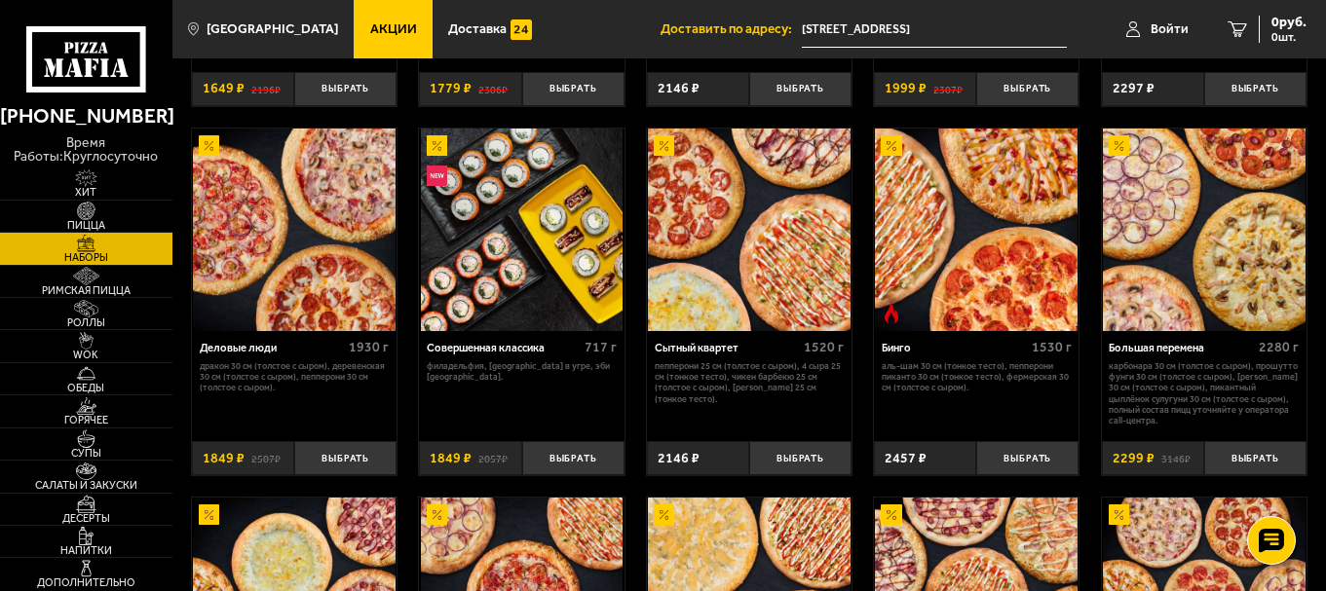
scroll to position [1470, 0]
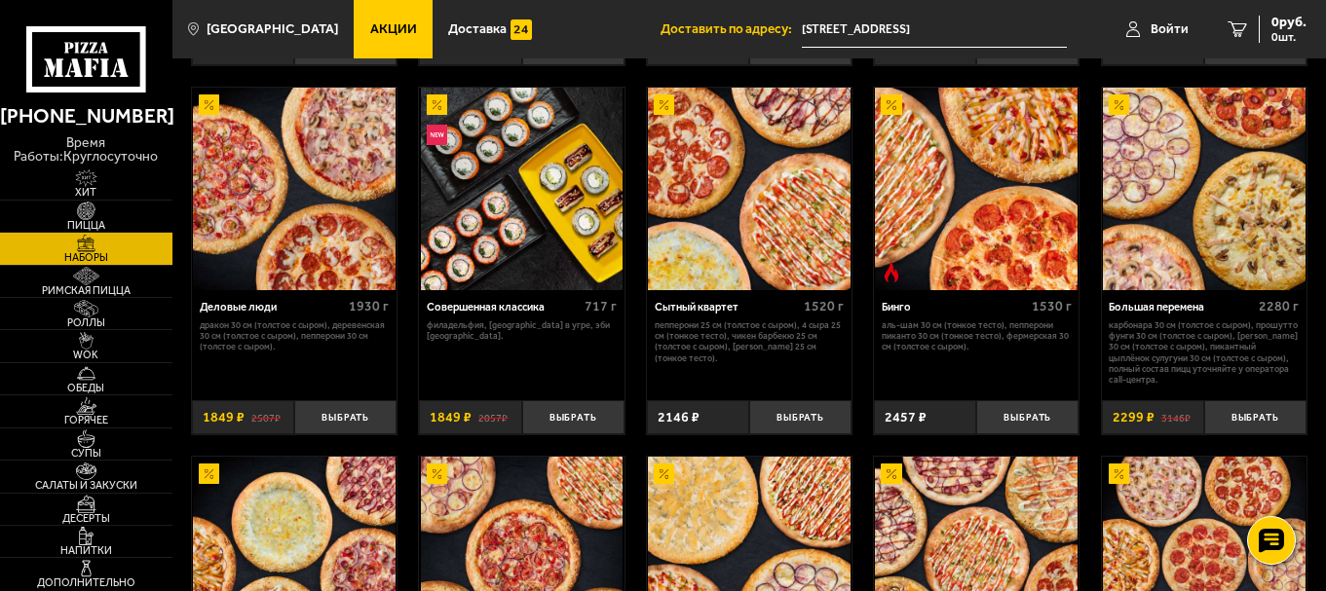
click at [1147, 188] on img at bounding box center [1204, 189] width 203 height 203
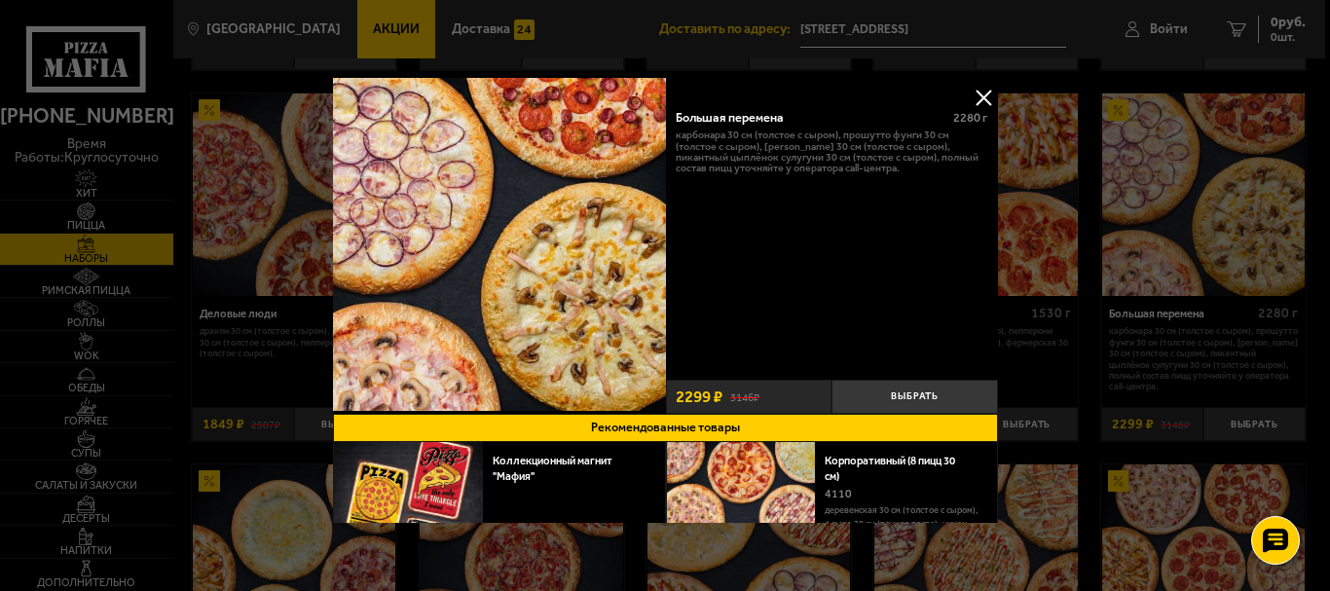
click at [716, 114] on div "Большая перемена" at bounding box center [808, 117] width 265 height 15
click at [972, 92] on button at bounding box center [983, 97] width 29 height 29
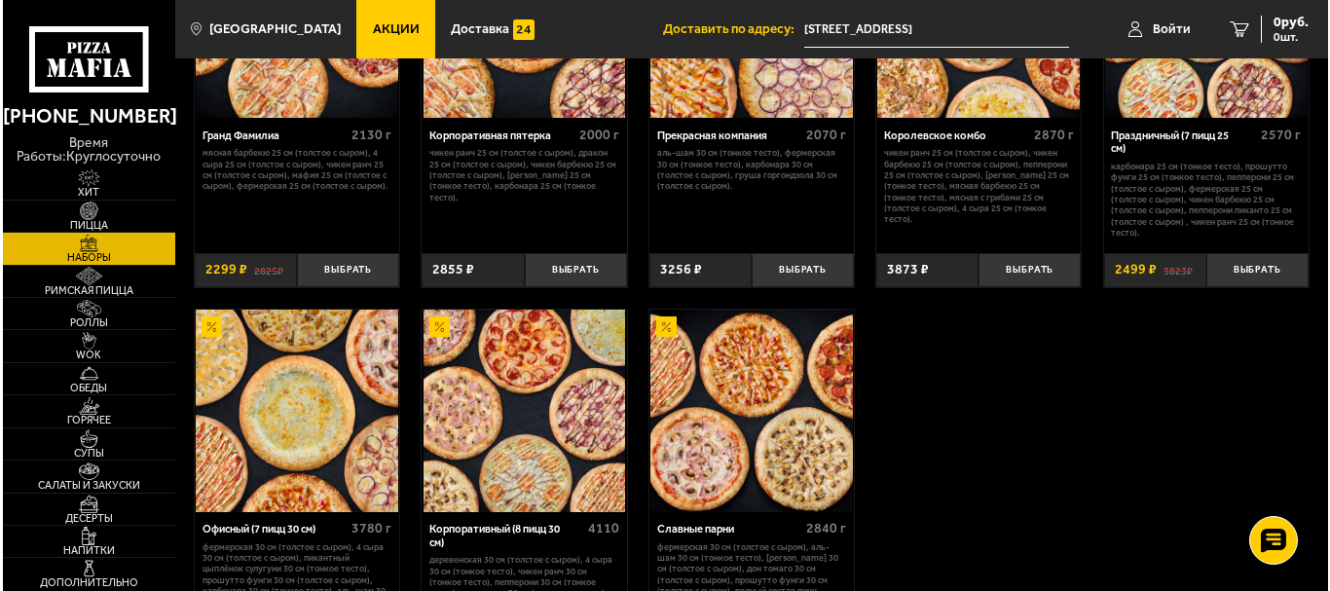
scroll to position [2054, 0]
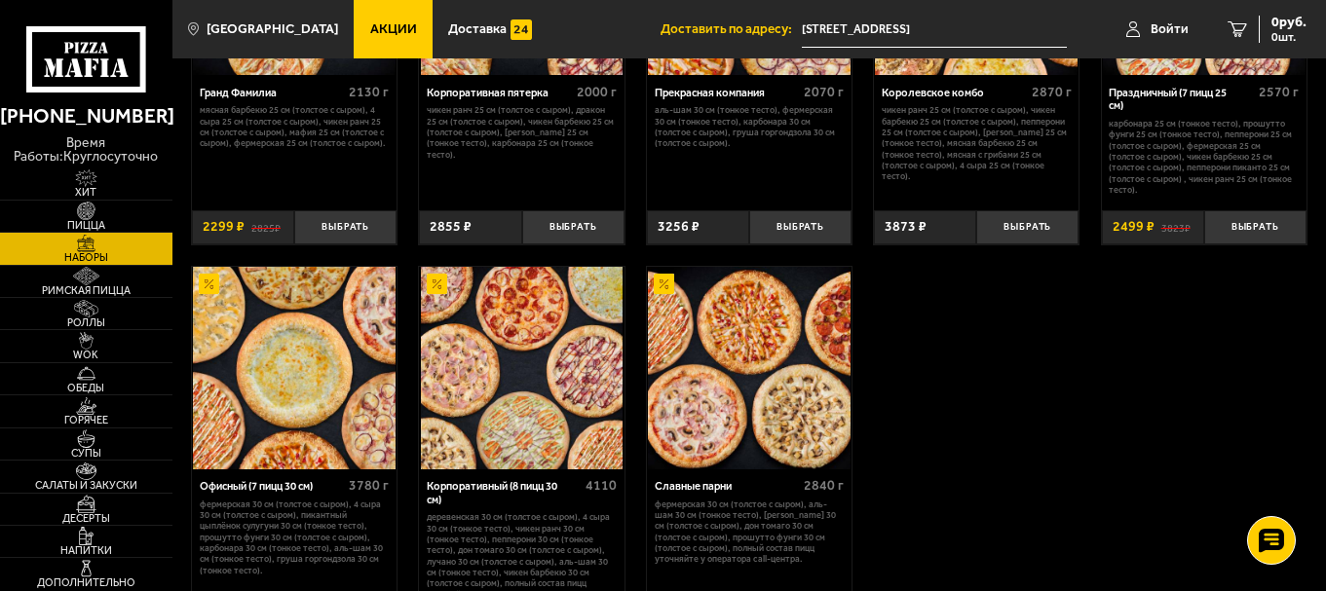
click at [258, 400] on img at bounding box center [294, 368] width 203 height 203
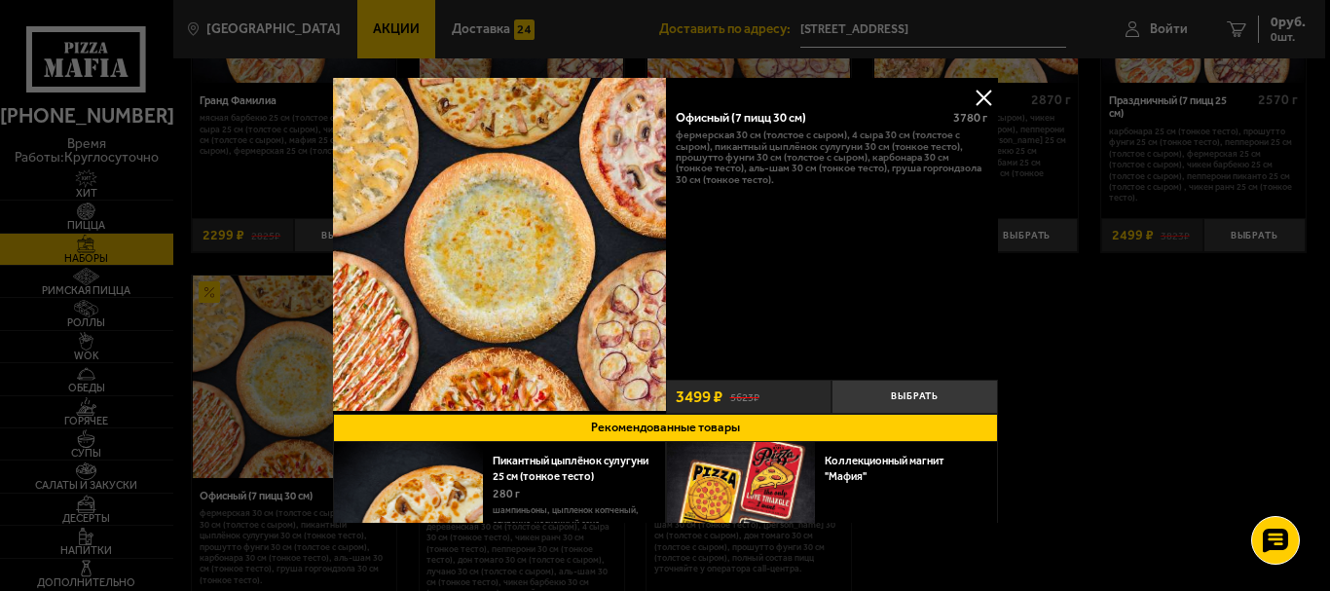
click at [757, 116] on div "Офисный (7 пицц 30 см)" at bounding box center [808, 117] width 265 height 15
